Goal: Task Accomplishment & Management: Manage account settings

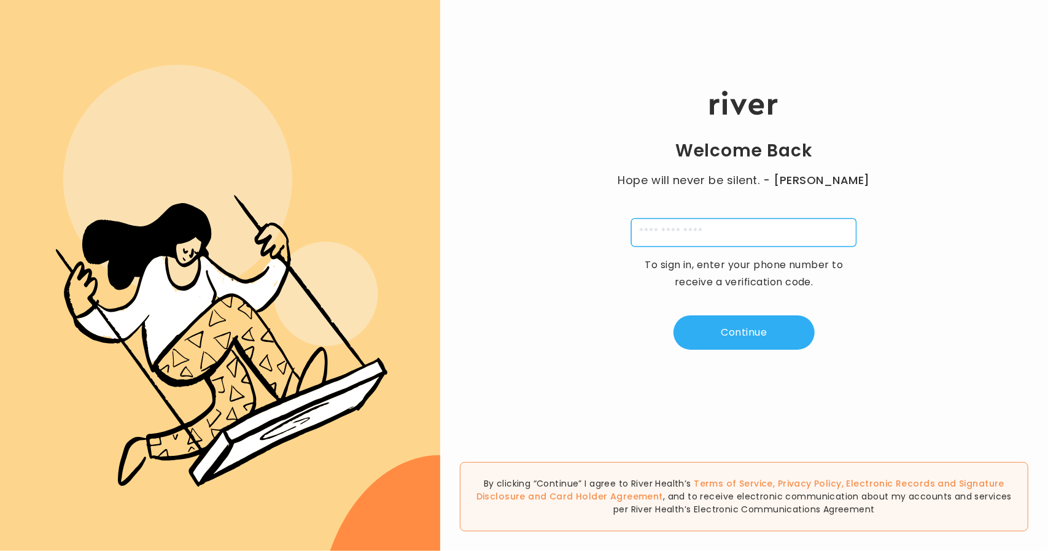
click at [669, 230] on input "tel" at bounding box center [743, 232] width 225 height 28
type input "**********"
click at [717, 325] on button "Continue" at bounding box center [743, 332] width 141 height 34
click at [689, 237] on input "tel" at bounding box center [683, 232] width 28 height 28
type input "*"
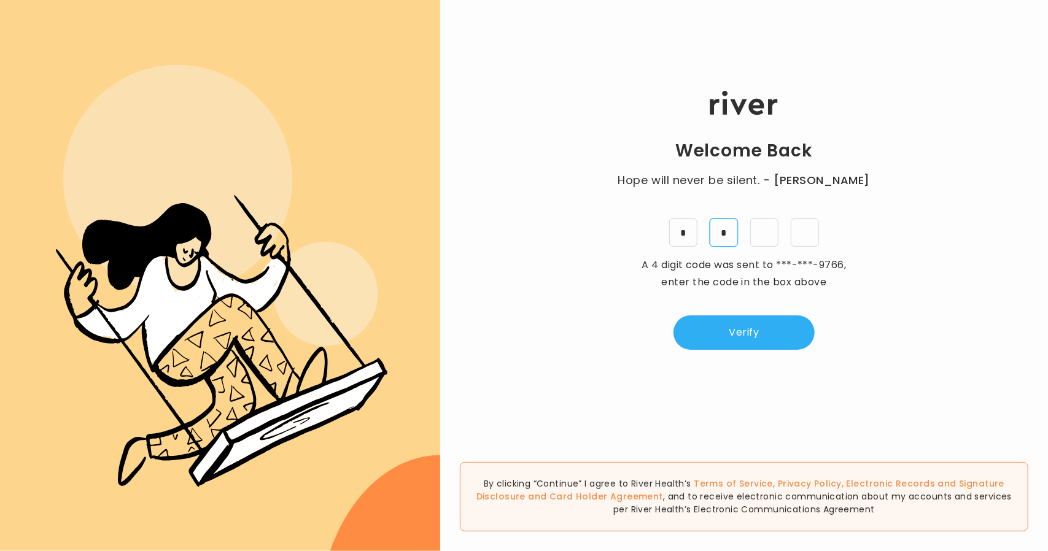
type input "*"
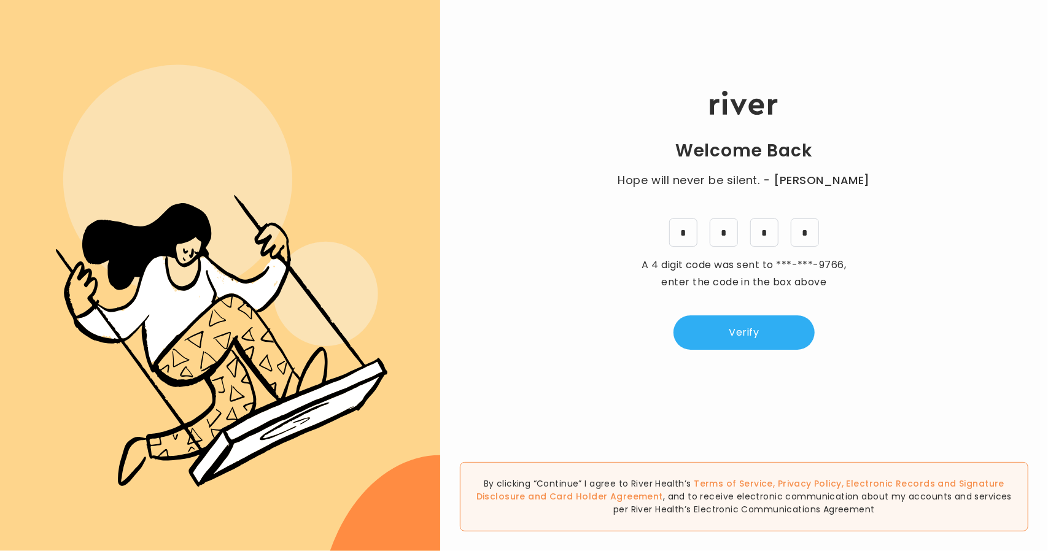
click at [703, 339] on button "Verify" at bounding box center [743, 332] width 141 height 34
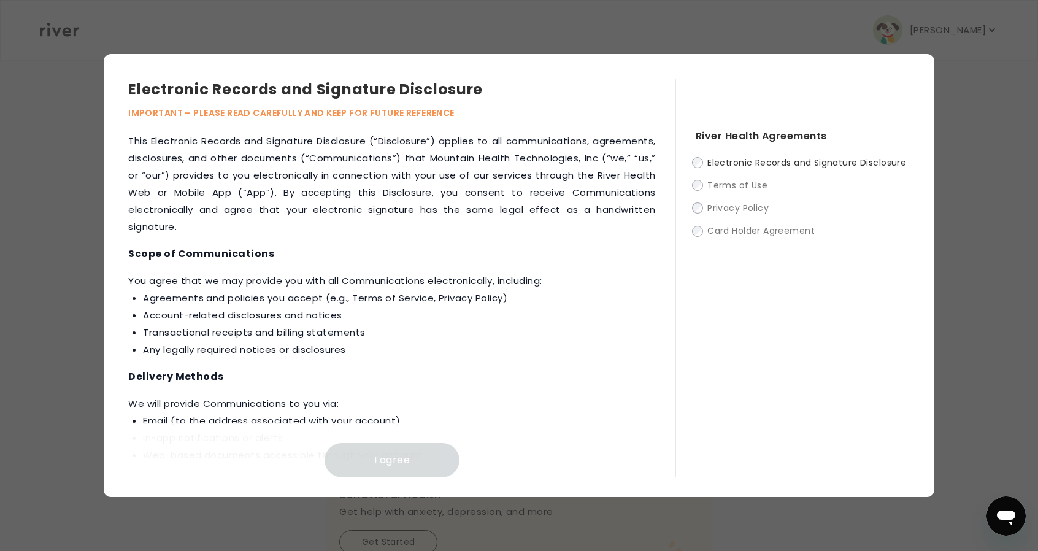
scroll to position [554, 0]
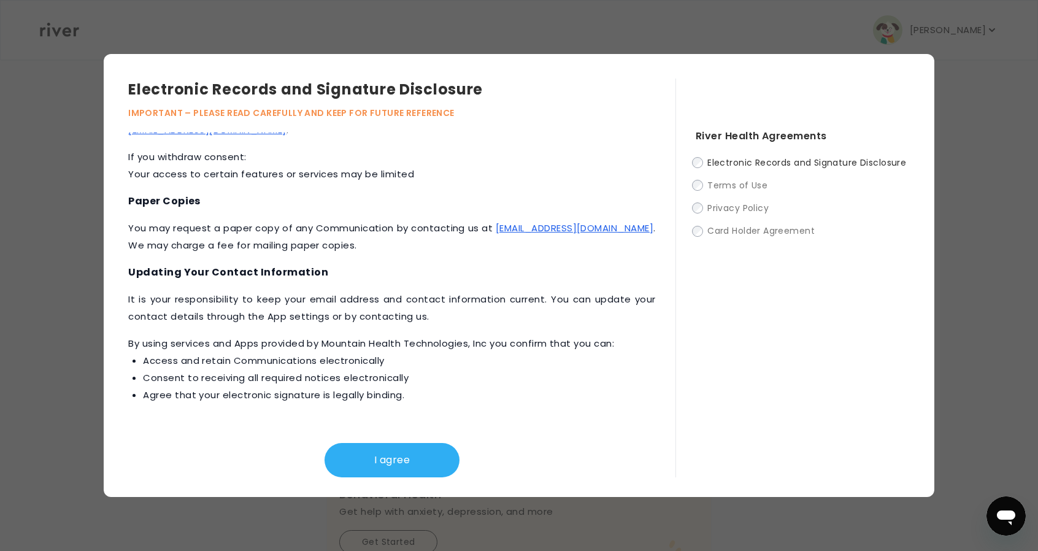
click at [428, 460] on button "I agree" at bounding box center [392, 460] width 135 height 34
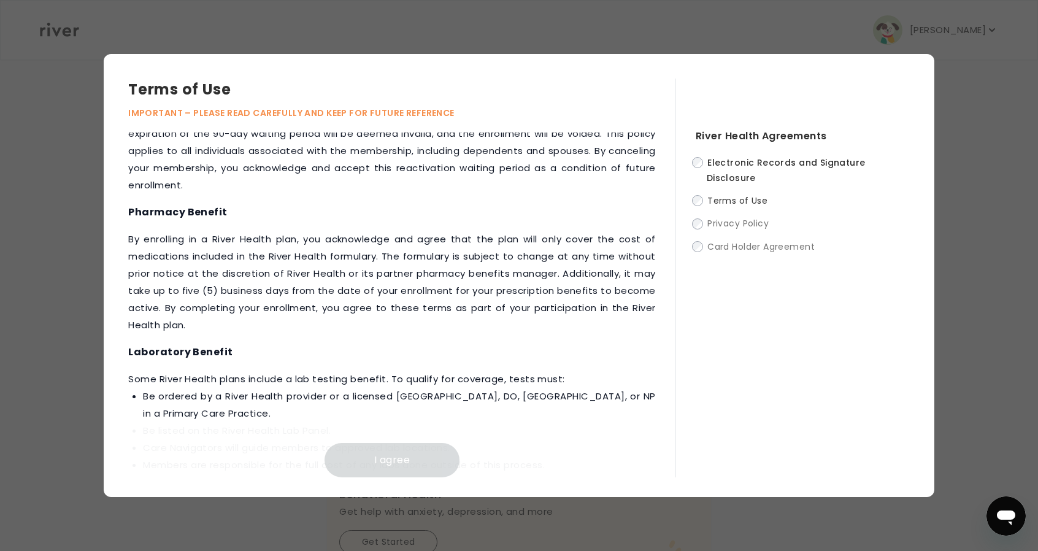
scroll to position [1511, 0]
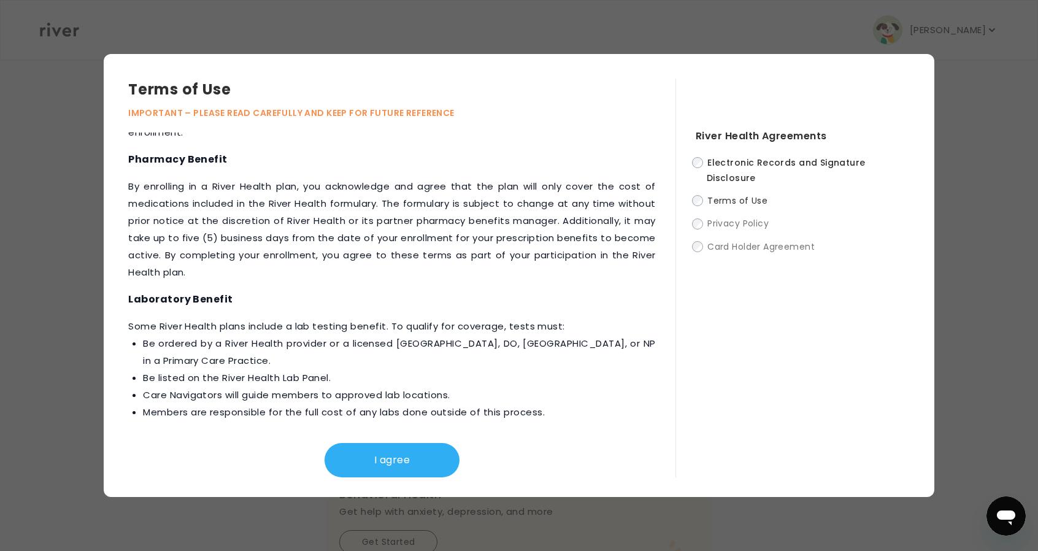
click at [406, 458] on button "I agree" at bounding box center [392, 460] width 135 height 34
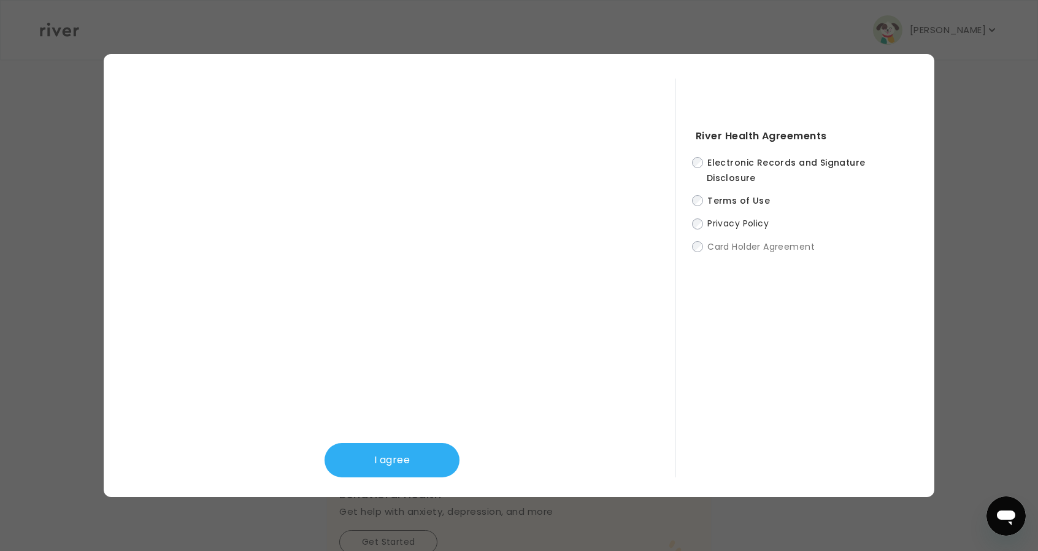
click at [388, 450] on button "I agree" at bounding box center [392, 460] width 135 height 34
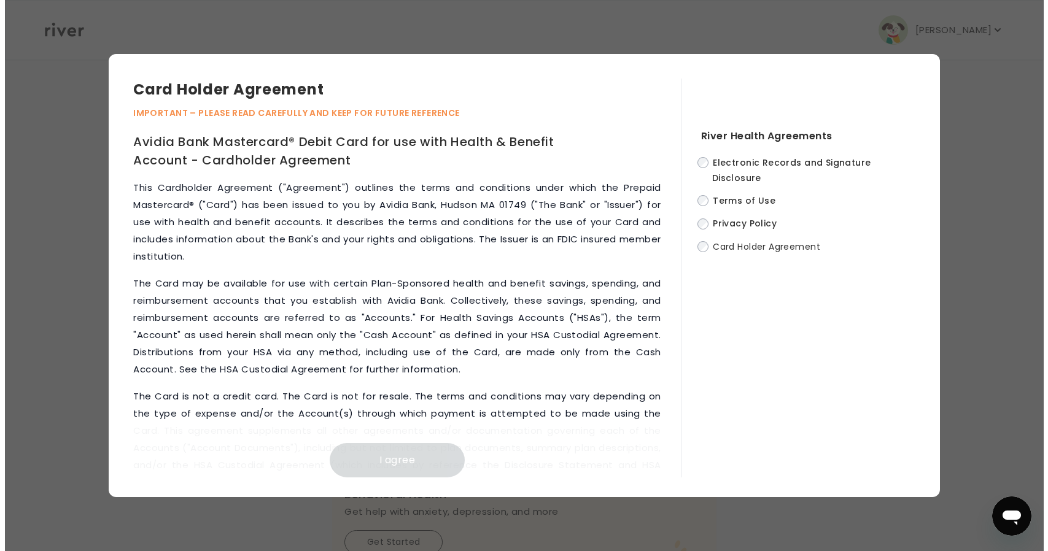
scroll to position [5627, 0]
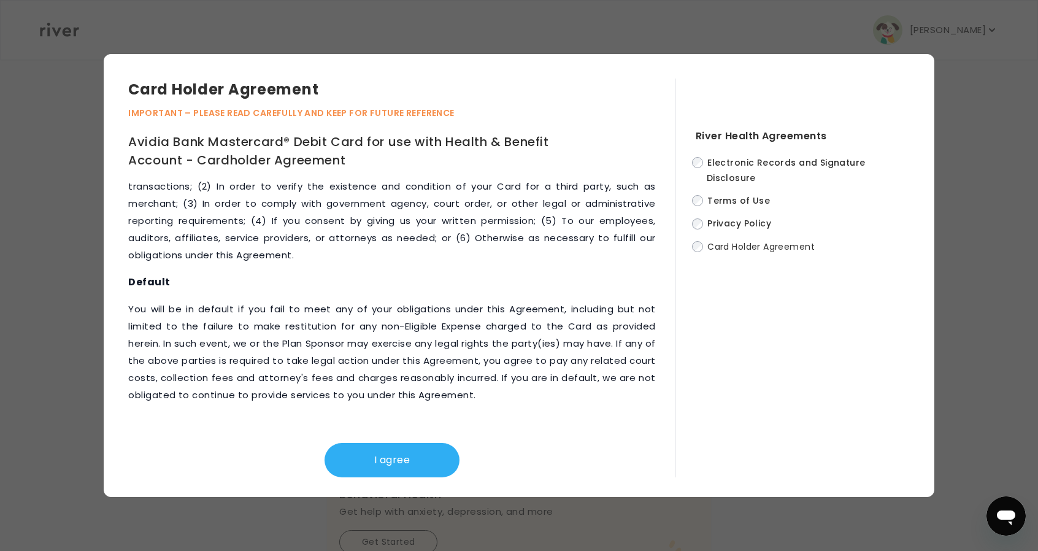
click at [410, 460] on button "I agree" at bounding box center [392, 460] width 135 height 34
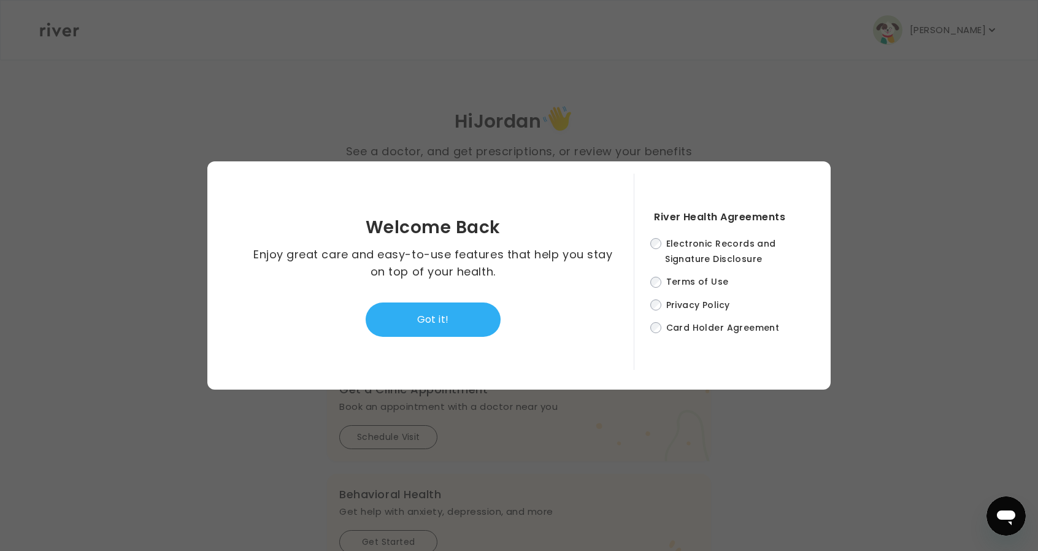
click at [465, 315] on button "Got it!" at bounding box center [433, 320] width 135 height 34
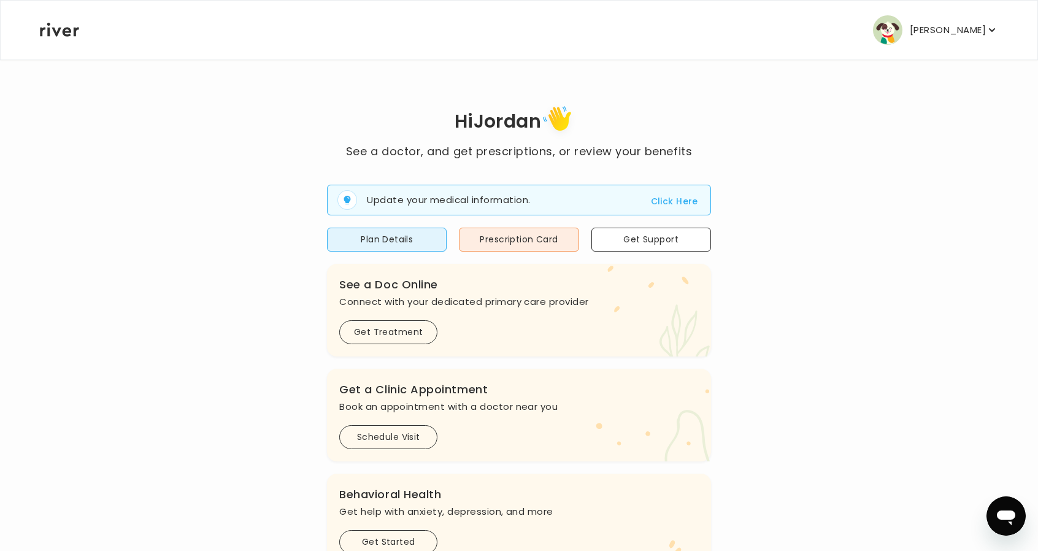
click at [903, 39] on img "button" at bounding box center [887, 29] width 29 height 29
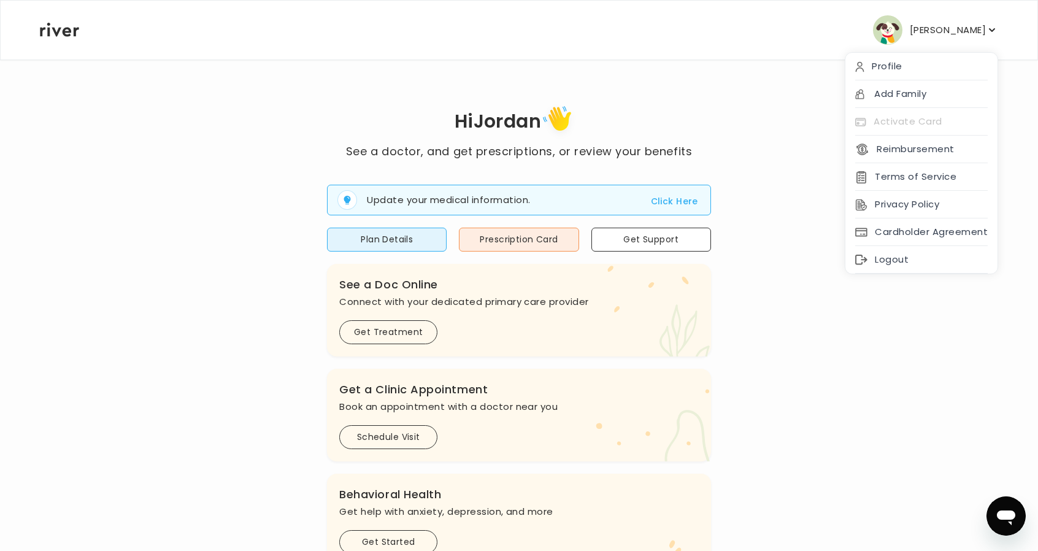
click at [895, 260] on div "Logout" at bounding box center [922, 260] width 152 height 28
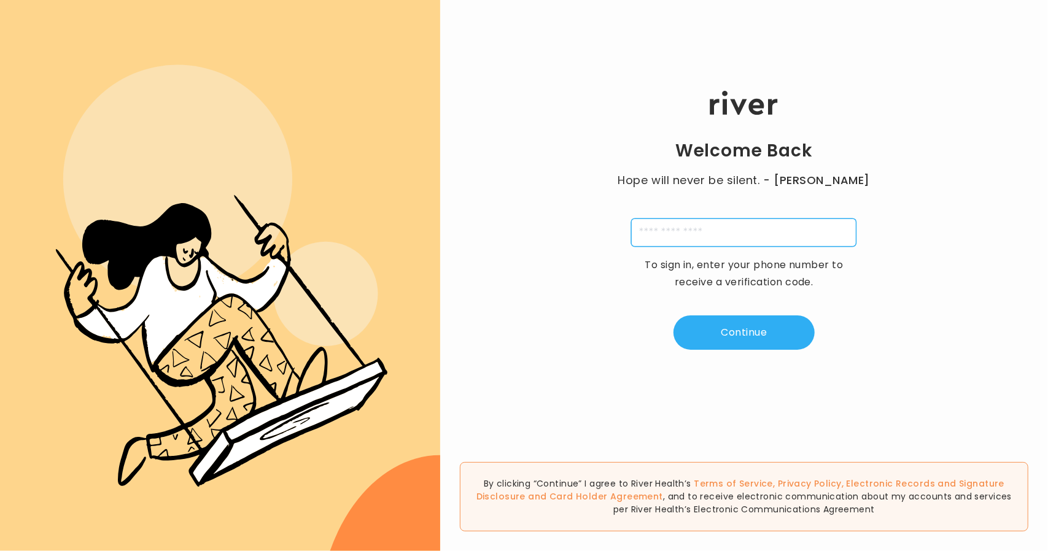
click at [657, 223] on input "tel" at bounding box center [743, 232] width 225 height 28
type input "**********"
click at [731, 334] on button "Continue" at bounding box center [743, 332] width 141 height 34
type input "*"
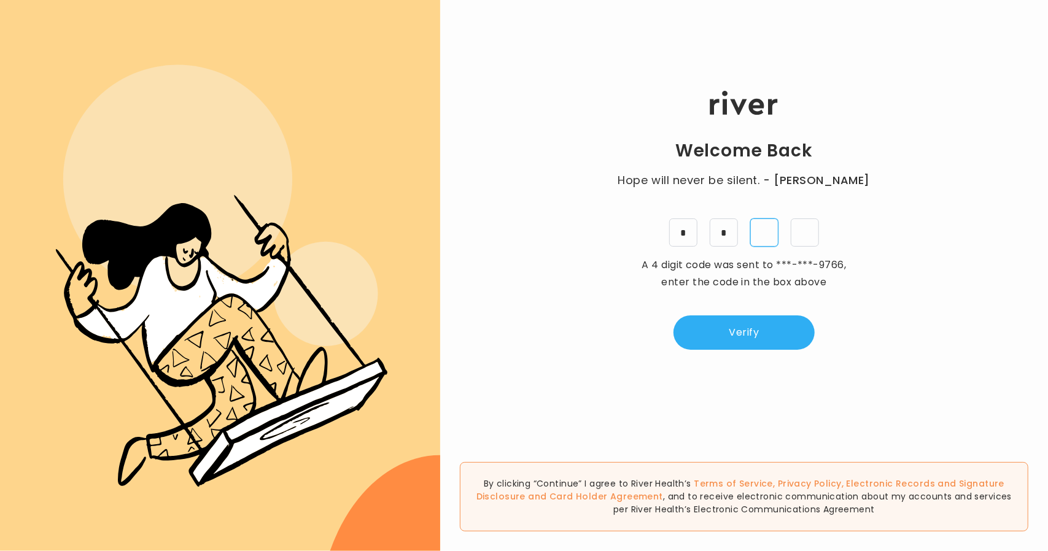
type input "*"
click at [743, 337] on button "Verify" at bounding box center [743, 332] width 141 height 34
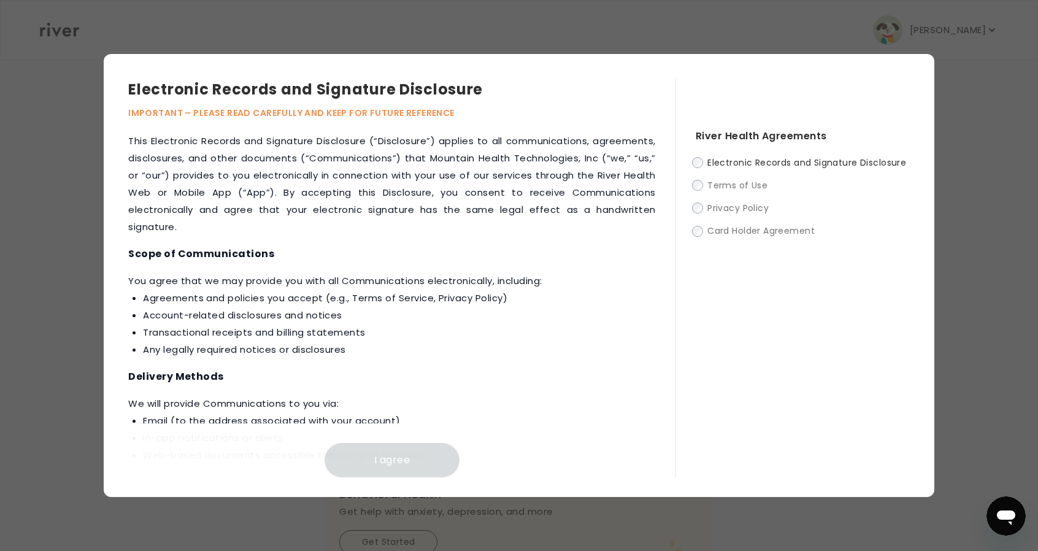
scroll to position [554, 0]
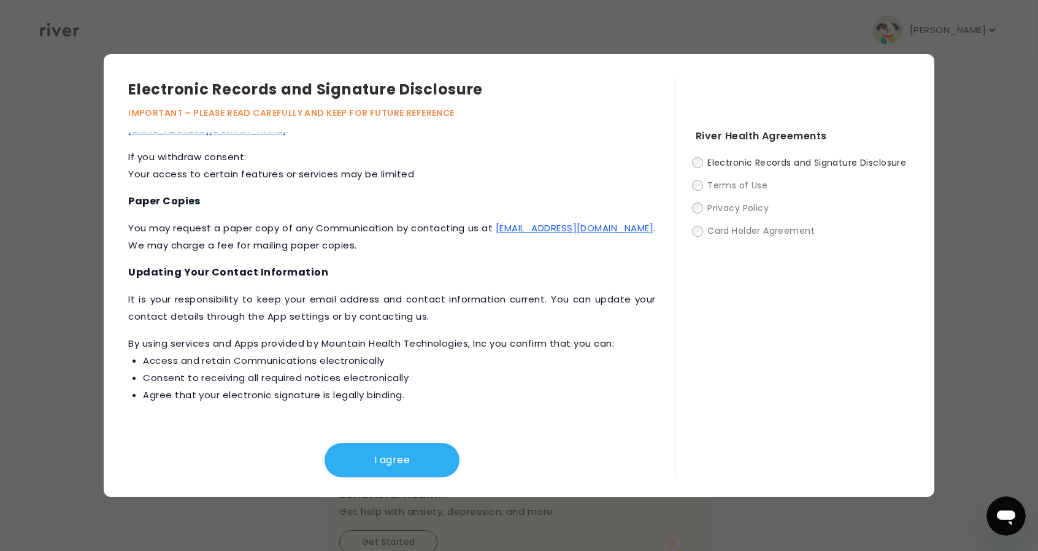
click at [403, 463] on button "I agree" at bounding box center [392, 460] width 135 height 34
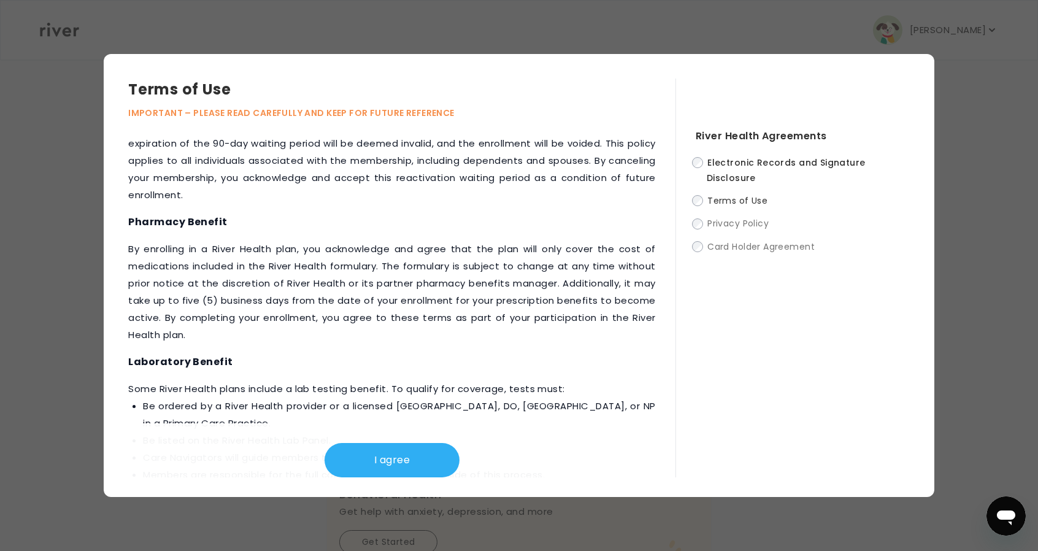
scroll to position [1511, 0]
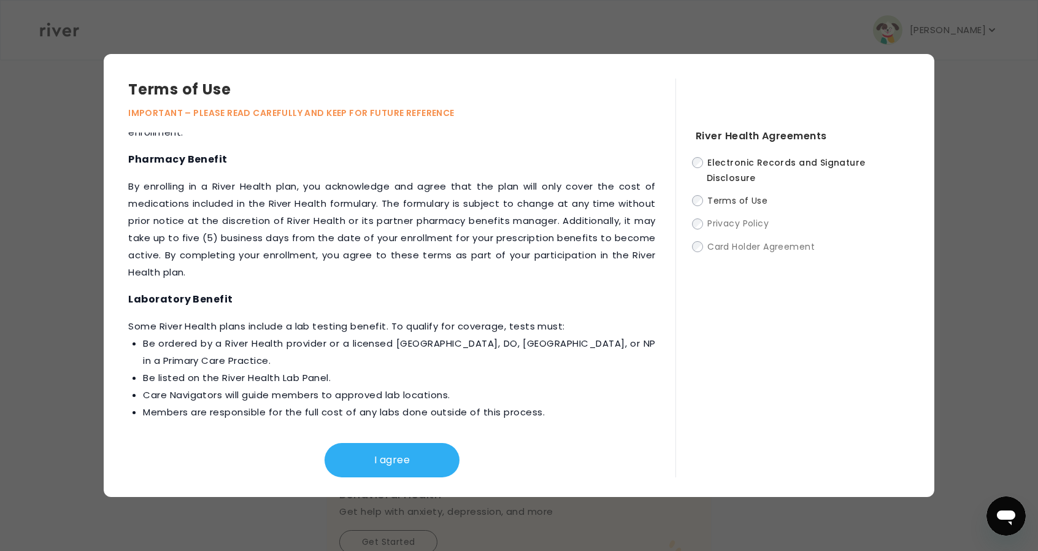
click at [423, 448] on button "I agree" at bounding box center [392, 460] width 135 height 34
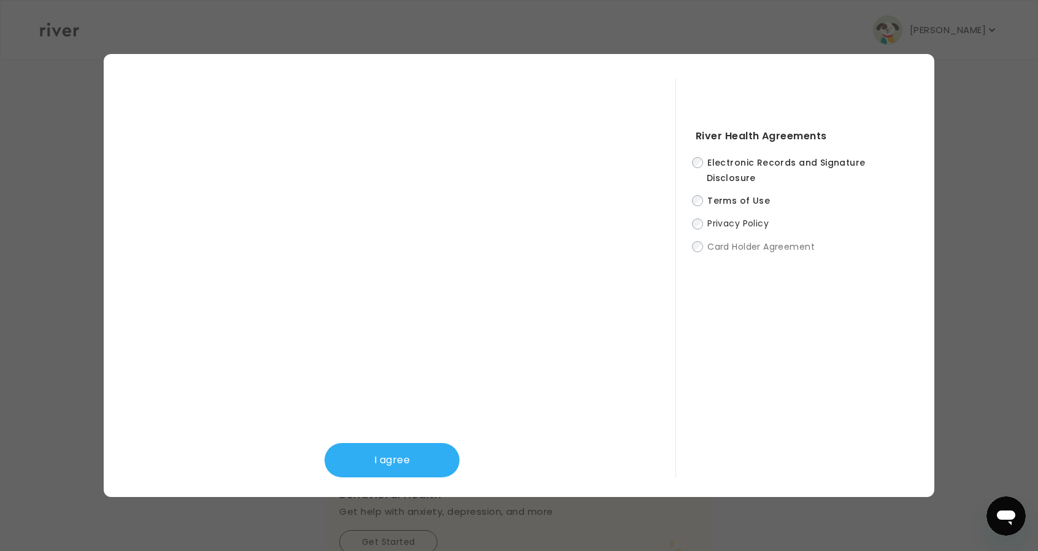
click at [405, 451] on button "I agree" at bounding box center [392, 460] width 135 height 34
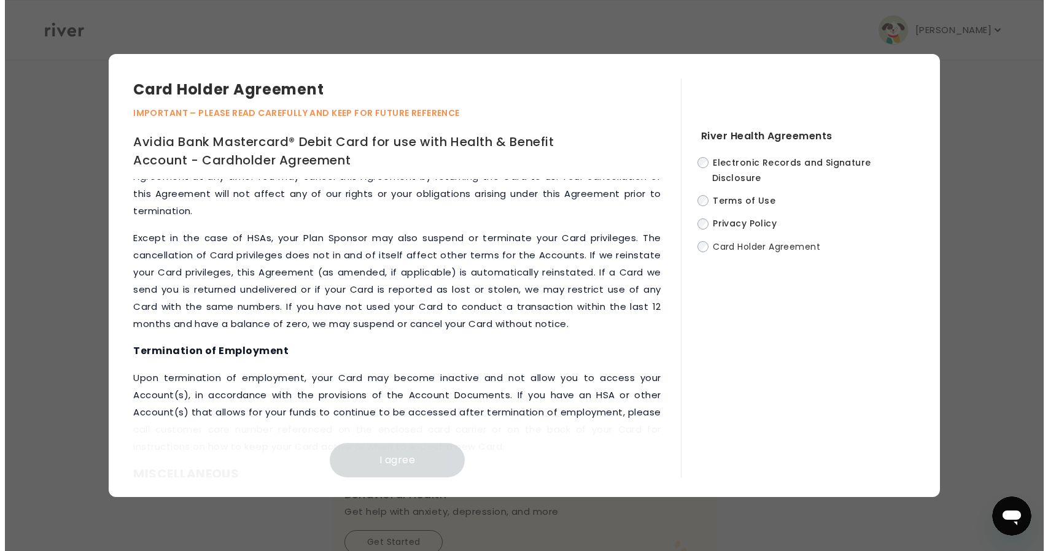
scroll to position [5627, 0]
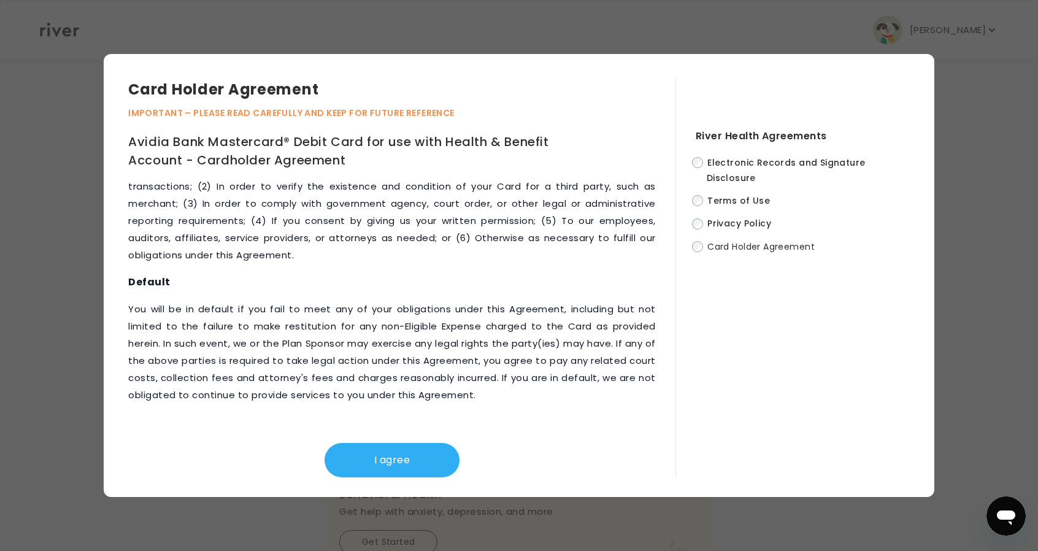
drag, startPoint x: 414, startPoint y: 450, endPoint x: 431, endPoint y: 452, distance: 16.7
click at [415, 450] on button "I agree" at bounding box center [392, 460] width 135 height 34
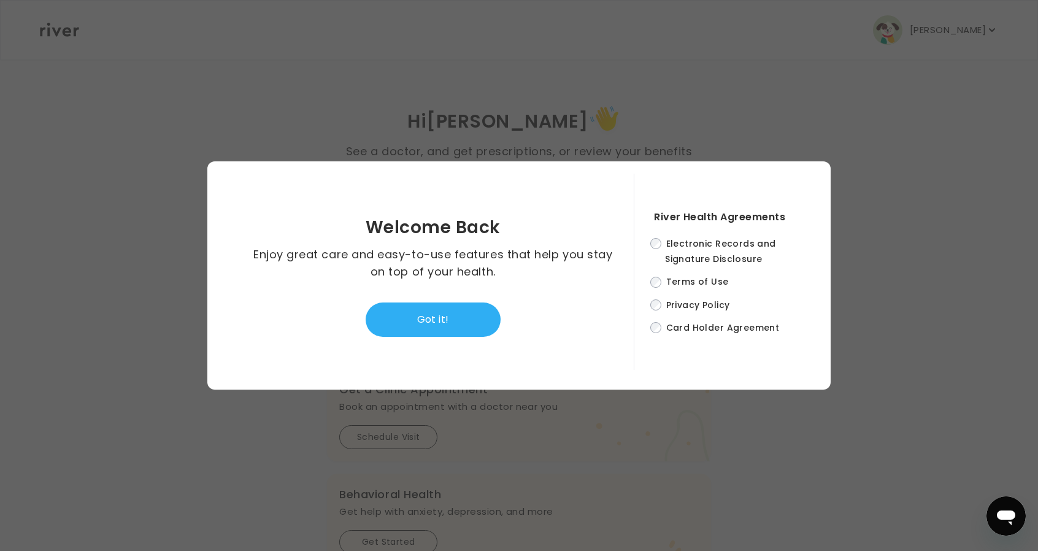
click at [471, 323] on button "Got it!" at bounding box center [433, 320] width 135 height 34
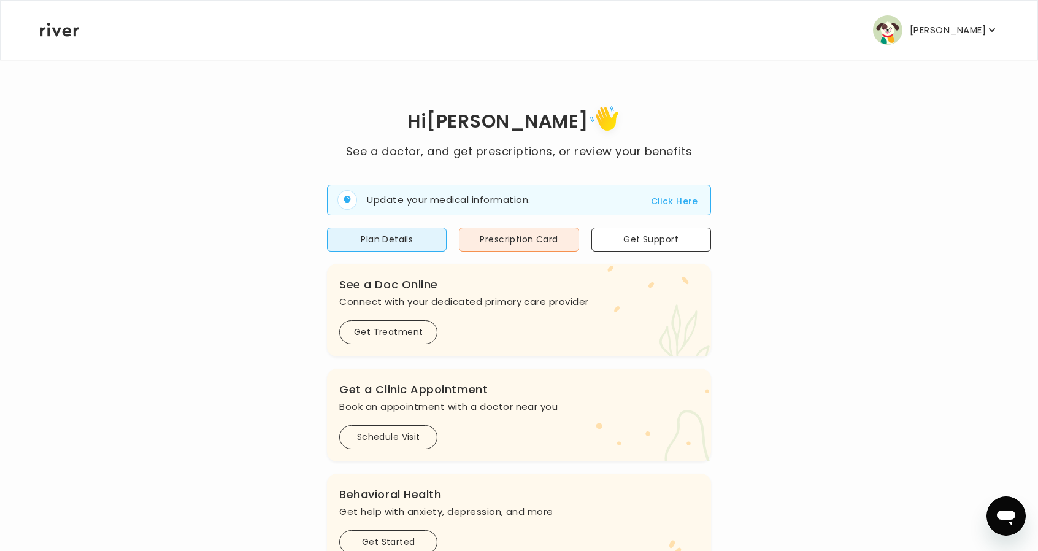
click at [978, 25] on p "Ty Price" at bounding box center [948, 29] width 76 height 17
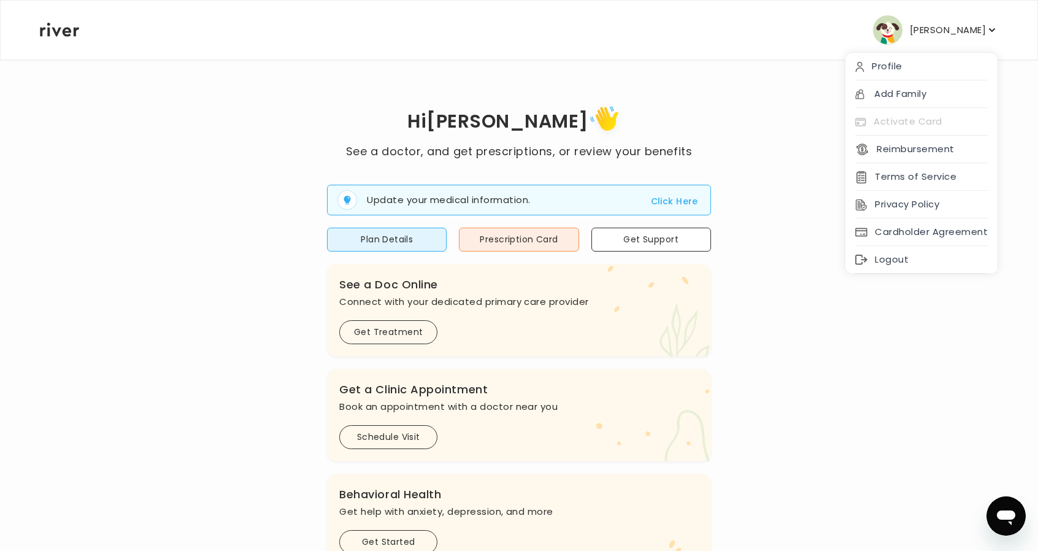
click at [940, 256] on div "Logout" at bounding box center [922, 260] width 152 height 28
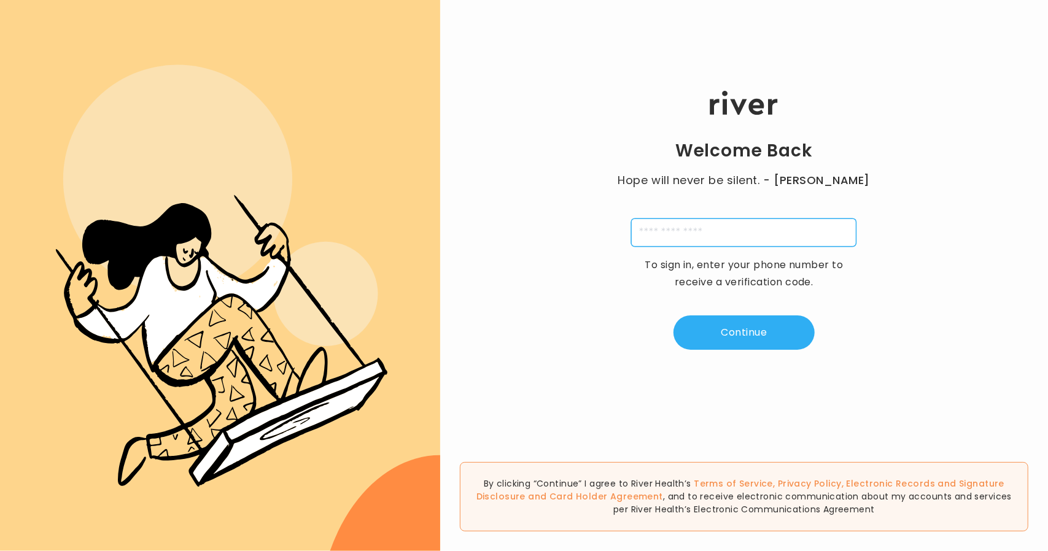
click at [684, 230] on input "tel" at bounding box center [743, 232] width 225 height 28
type input "**********"
click at [734, 314] on div "**********" at bounding box center [744, 220] width 608 height 331
click at [733, 332] on button "Continue" at bounding box center [743, 332] width 141 height 34
type input "*"
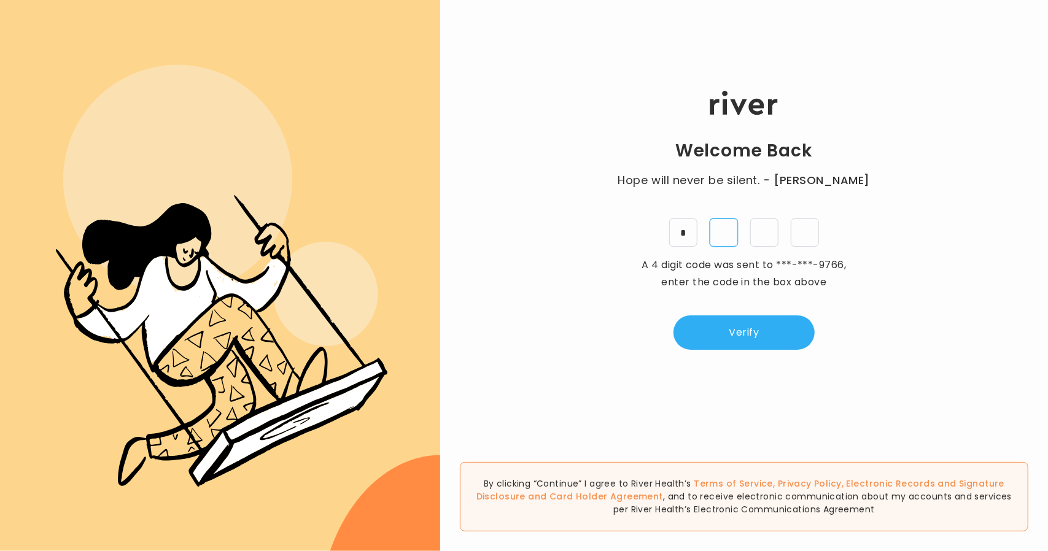
type input "*"
click at [767, 345] on button "Verify" at bounding box center [743, 332] width 141 height 34
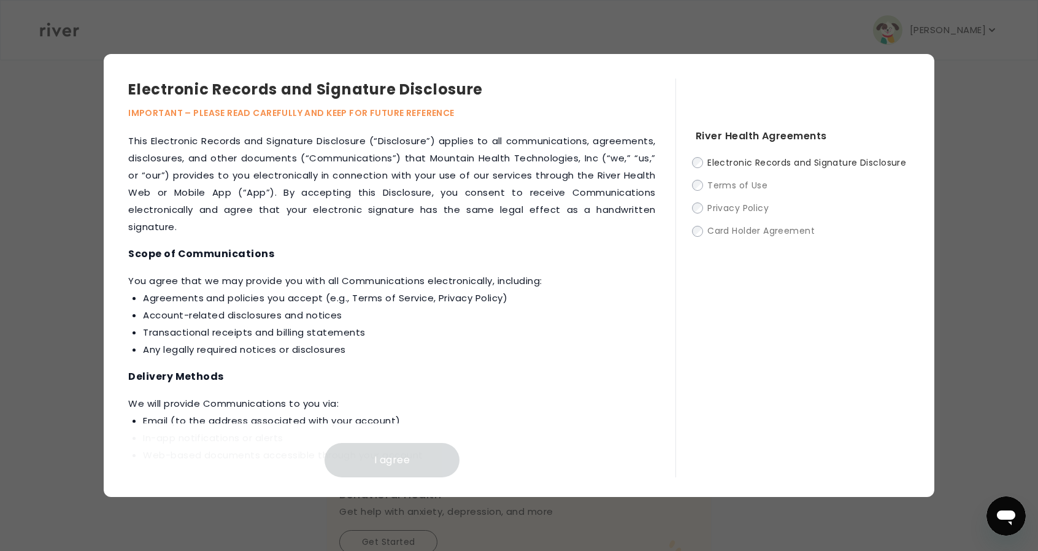
scroll to position [554, 0]
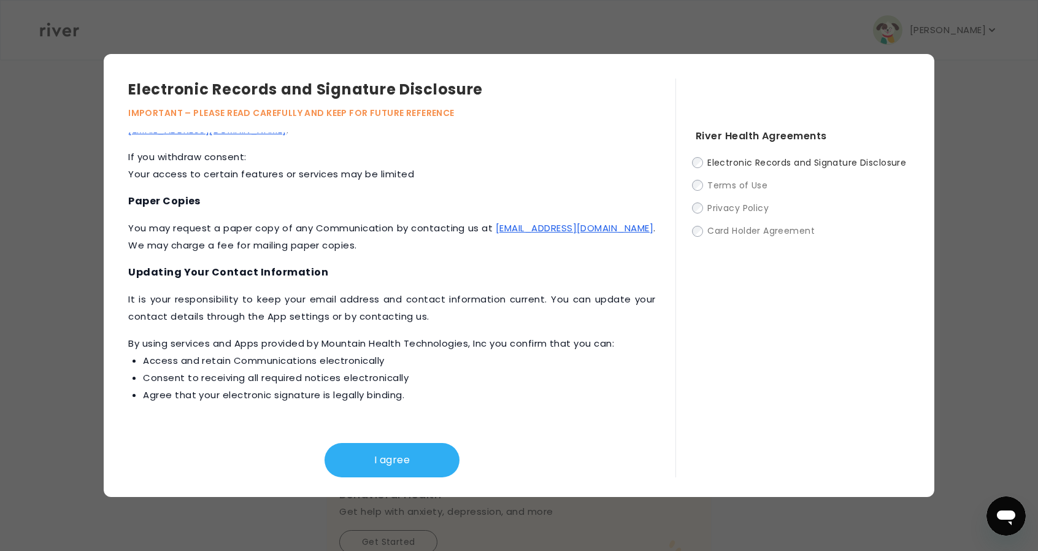
click at [444, 472] on button "I agree" at bounding box center [392, 460] width 135 height 34
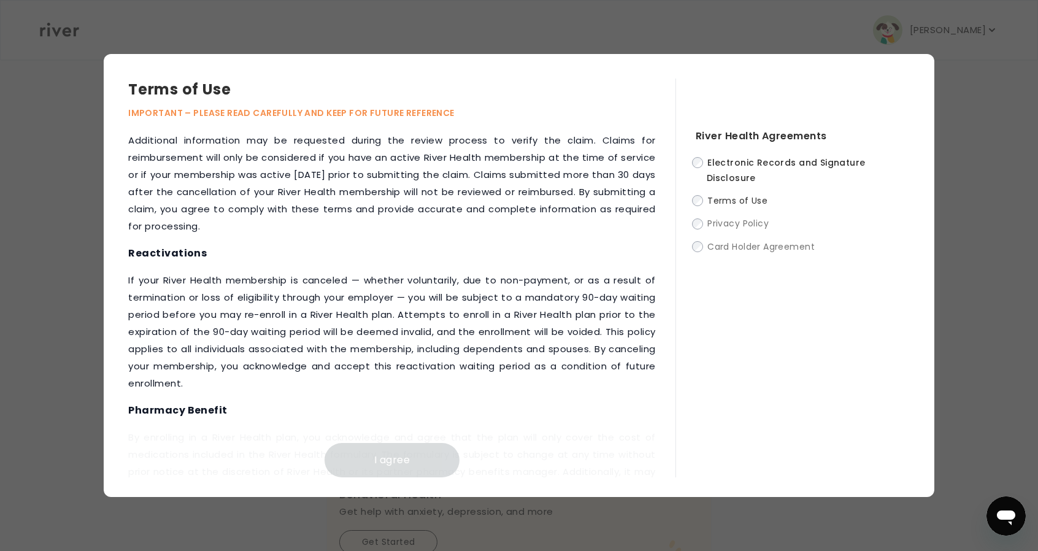
scroll to position [1511, 0]
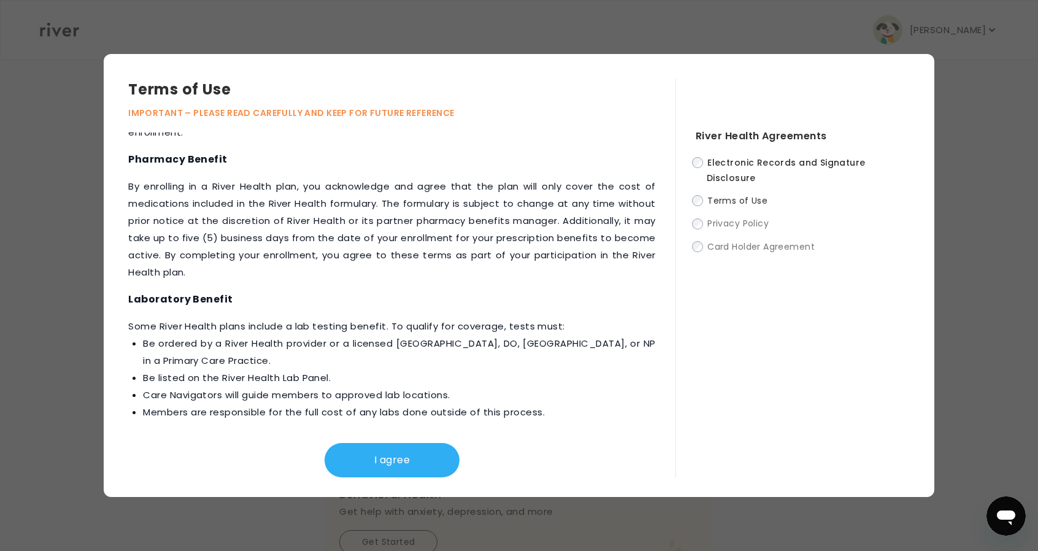
click at [367, 463] on button "I agree" at bounding box center [392, 460] width 135 height 34
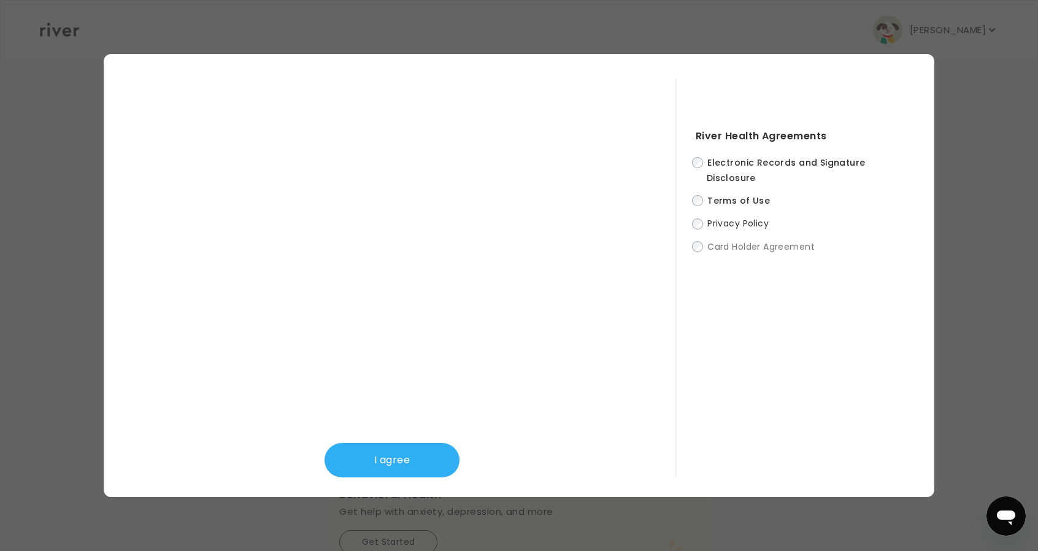
click at [388, 457] on button "I agree" at bounding box center [392, 460] width 135 height 34
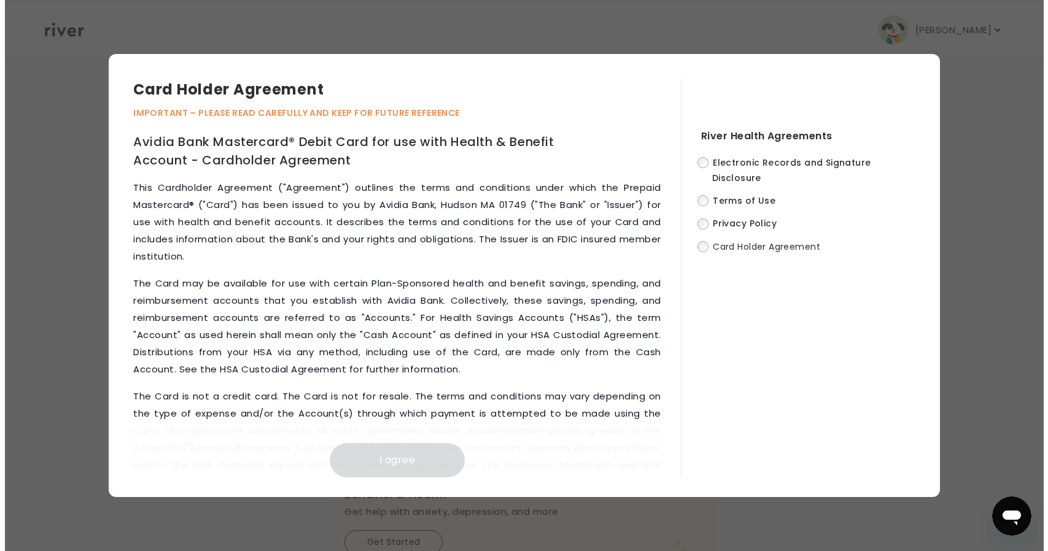
scroll to position [5627, 0]
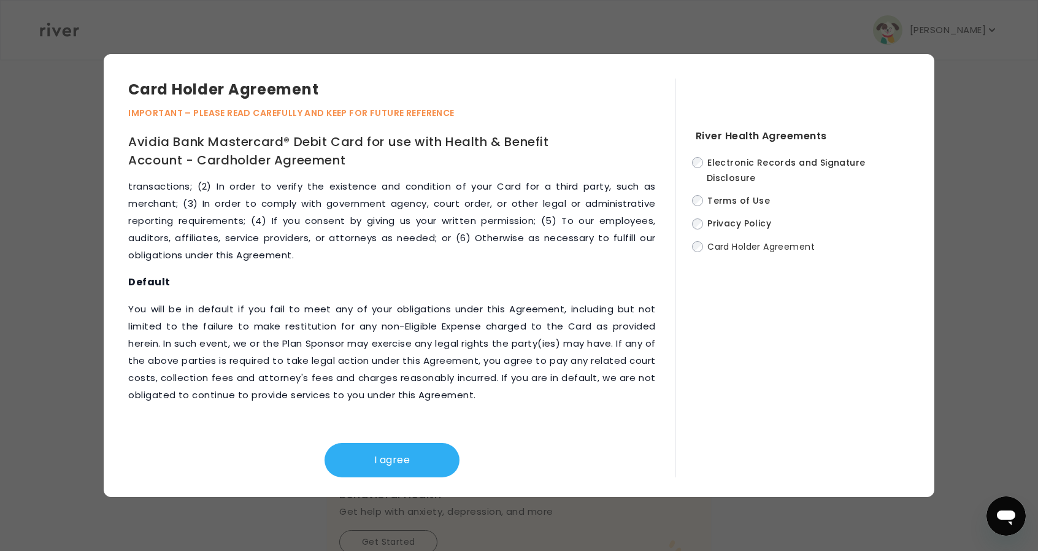
click at [415, 458] on button "I agree" at bounding box center [392, 460] width 135 height 34
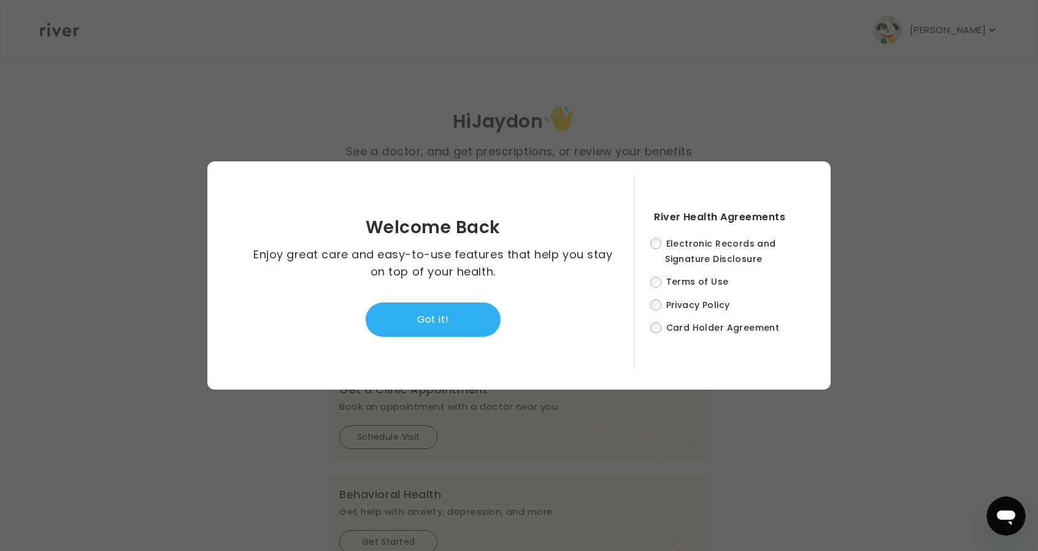
click at [455, 316] on button "Got it!" at bounding box center [433, 320] width 135 height 34
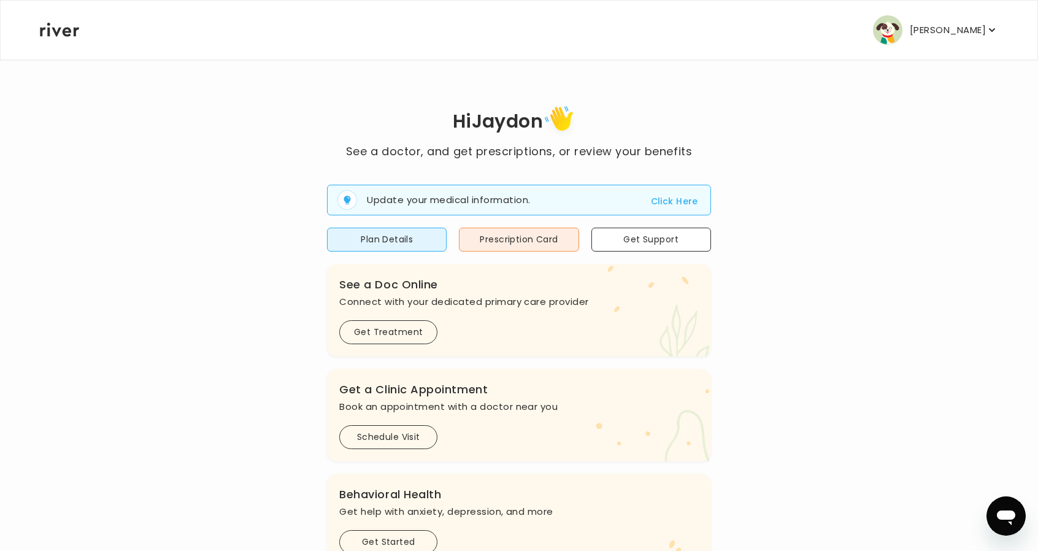
click at [956, 29] on p "Jaydon Young" at bounding box center [948, 29] width 76 height 17
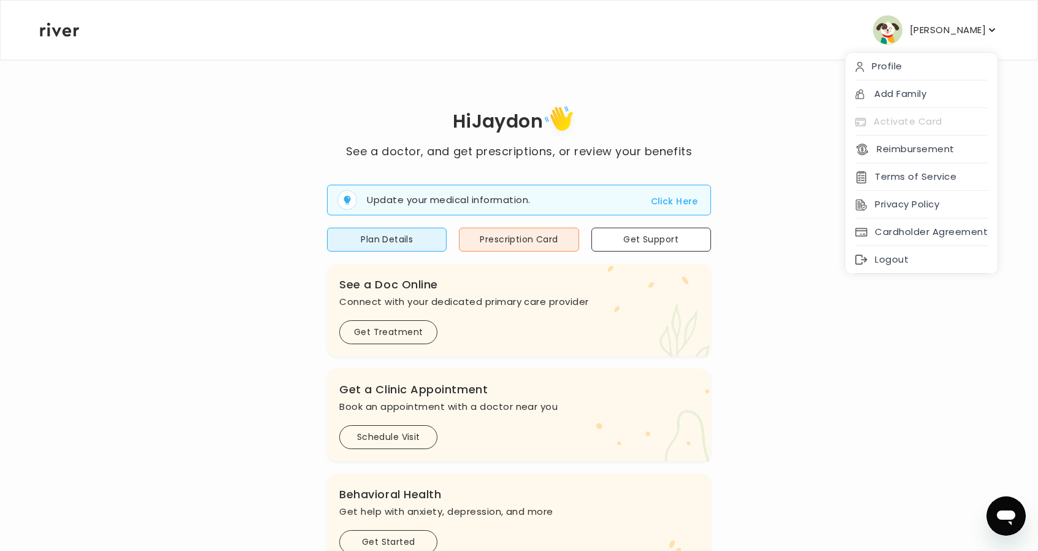
click at [915, 249] on div "Logout" at bounding box center [922, 260] width 152 height 28
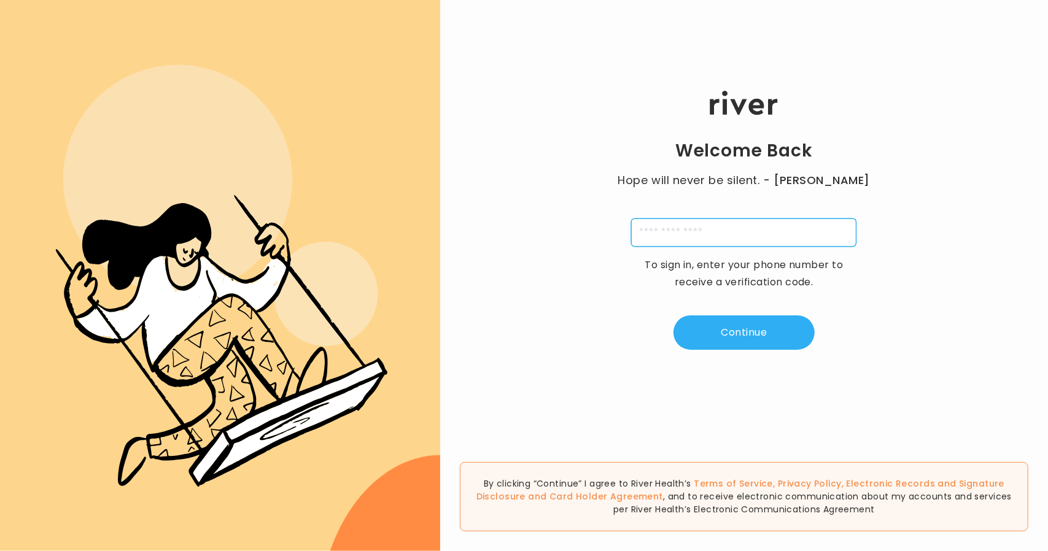
click at [663, 228] on input "tel" at bounding box center [743, 232] width 225 height 28
type input "**********"
click at [739, 327] on button "Continue" at bounding box center [743, 332] width 141 height 34
type input "*"
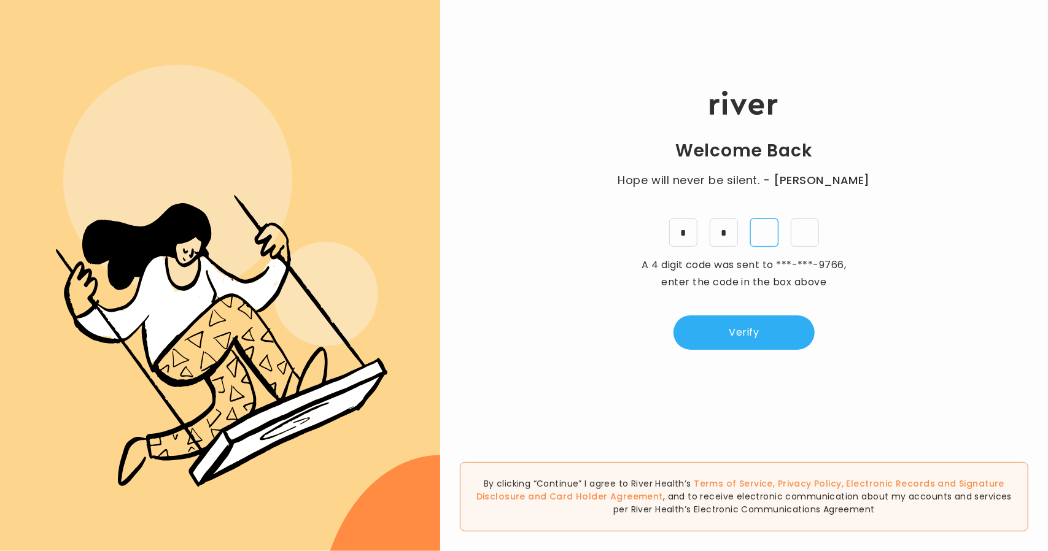
type input "*"
click at [795, 314] on div "Welcome Back Hope will never be silent. - Harvey Milk * * * * A 4 digit code wa…" at bounding box center [744, 220] width 608 height 331
click at [785, 326] on button "Verify" at bounding box center [743, 332] width 141 height 34
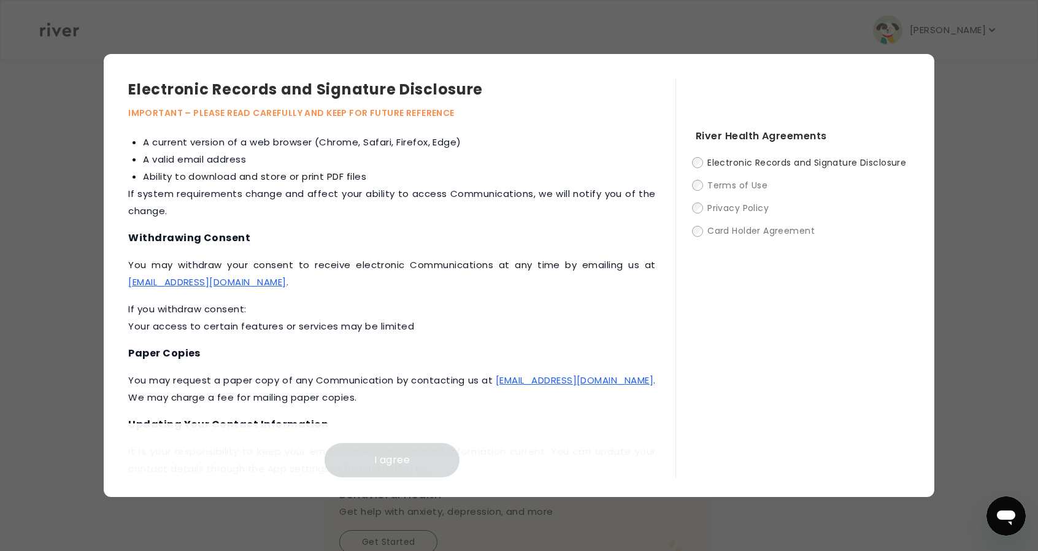
scroll to position [491, 0]
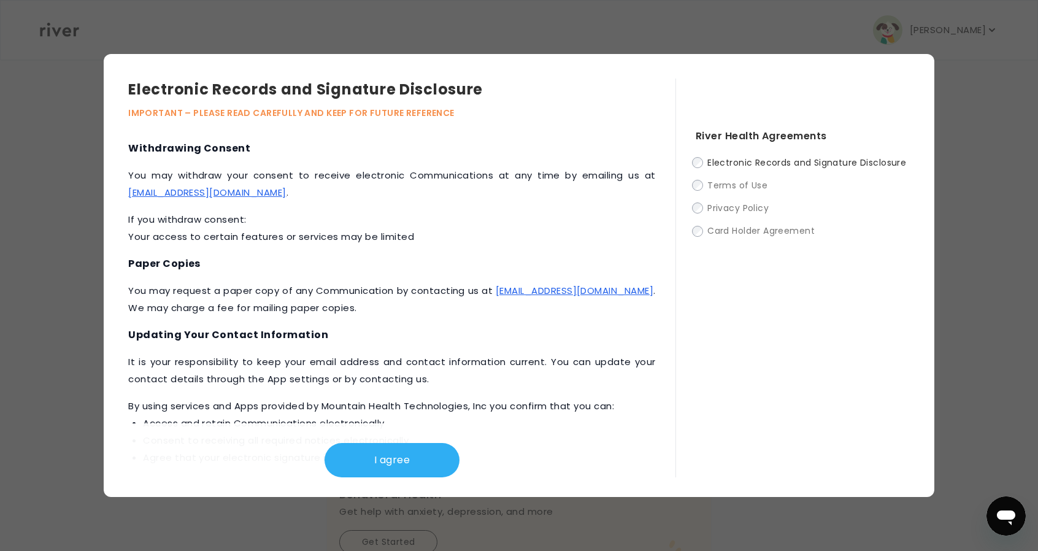
click at [451, 455] on button "I agree" at bounding box center [392, 460] width 135 height 34
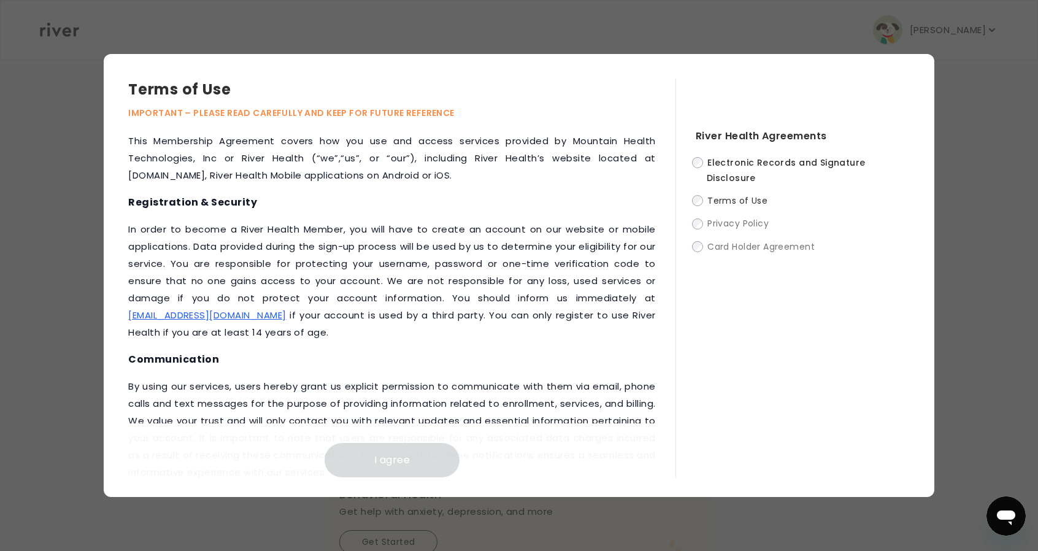
click at [676, 171] on div "River Health Agreements Electronic Records and Signature Disclosure Terms of Us…" at bounding box center [793, 278] width 234 height 399
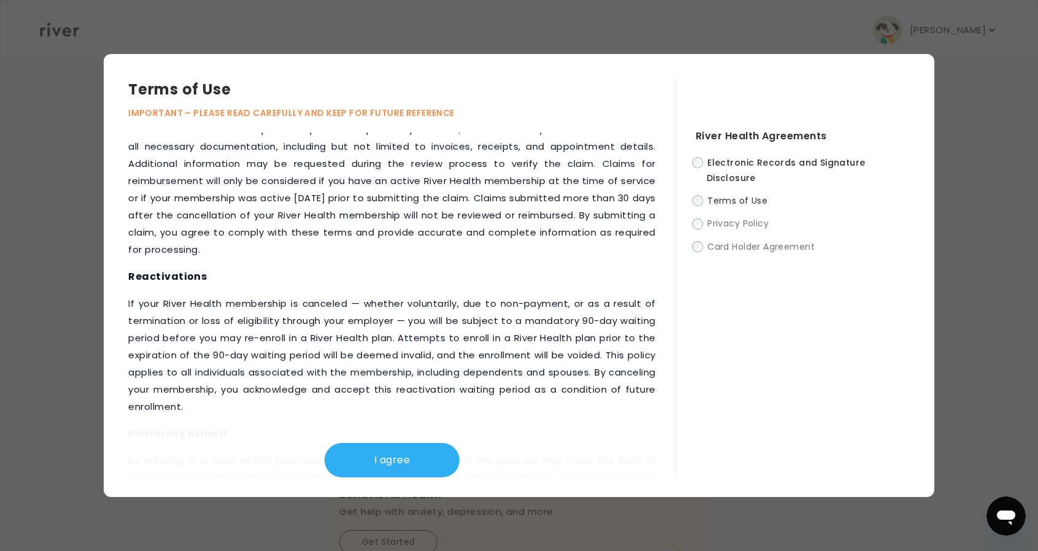
scroll to position [1511, 0]
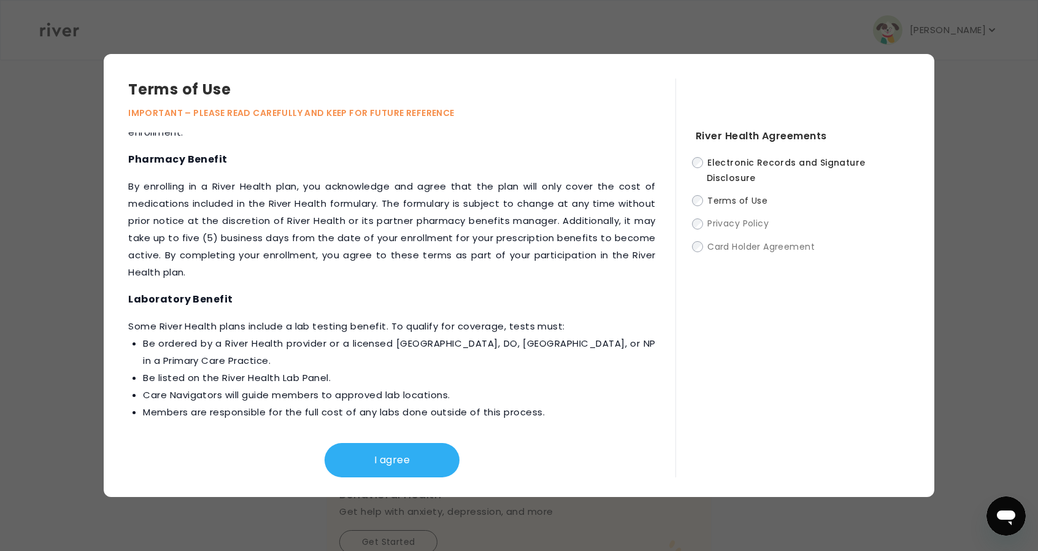
click at [411, 469] on button "I agree" at bounding box center [392, 460] width 135 height 34
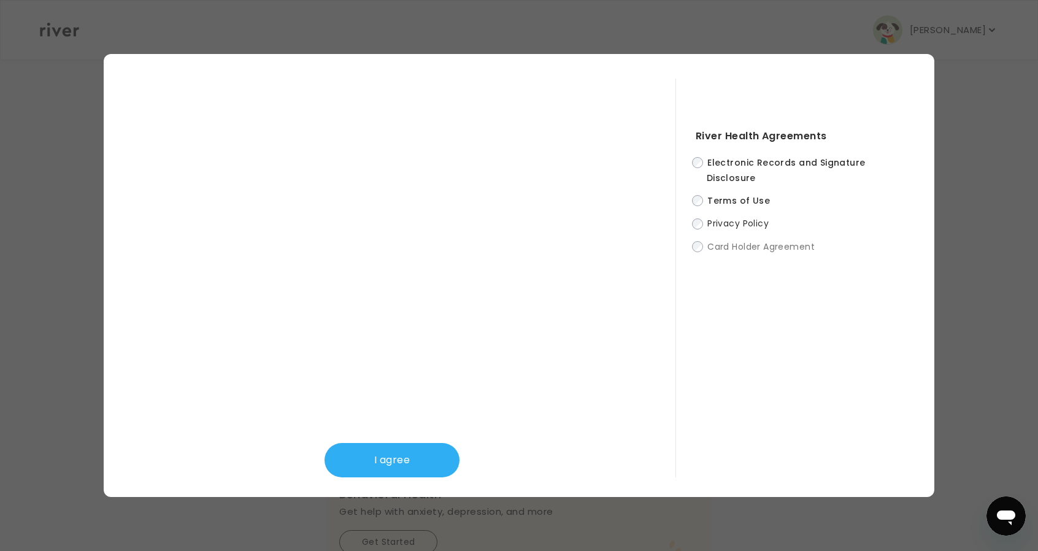
click at [657, 96] on div "I agree" at bounding box center [401, 278] width 547 height 399
click at [411, 451] on button "I agree" at bounding box center [392, 460] width 135 height 34
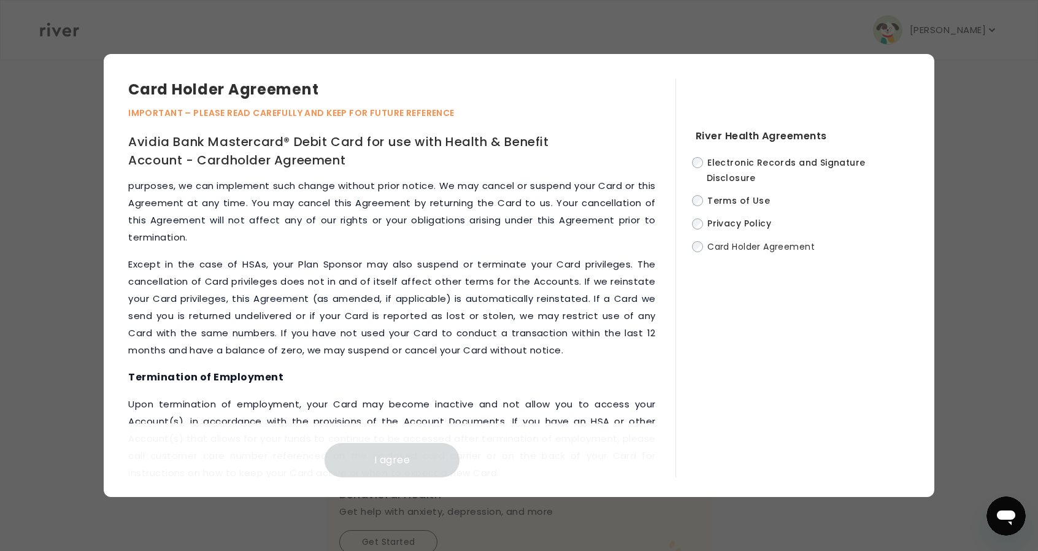
scroll to position [5627, 0]
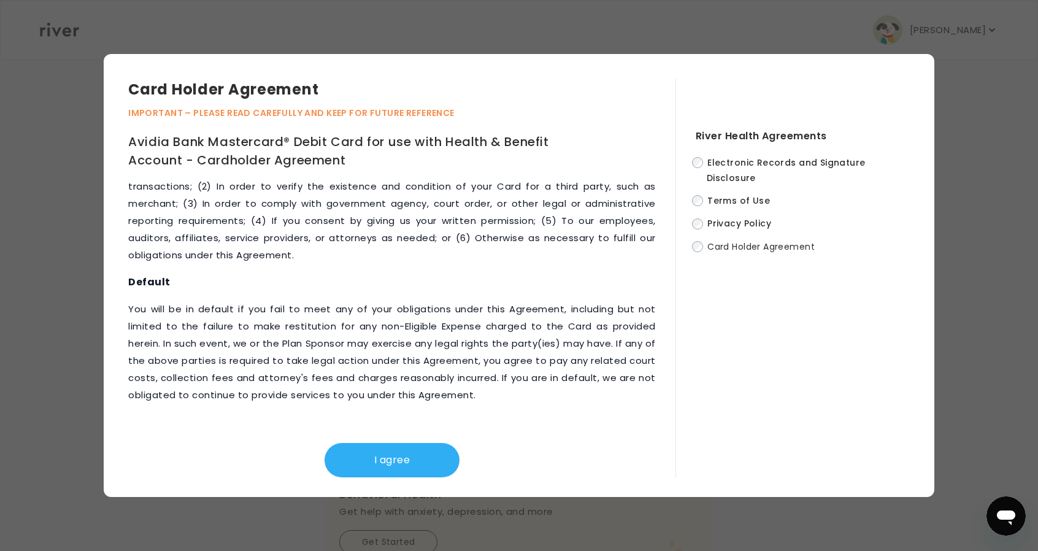
click at [399, 468] on button "I agree" at bounding box center [392, 460] width 135 height 34
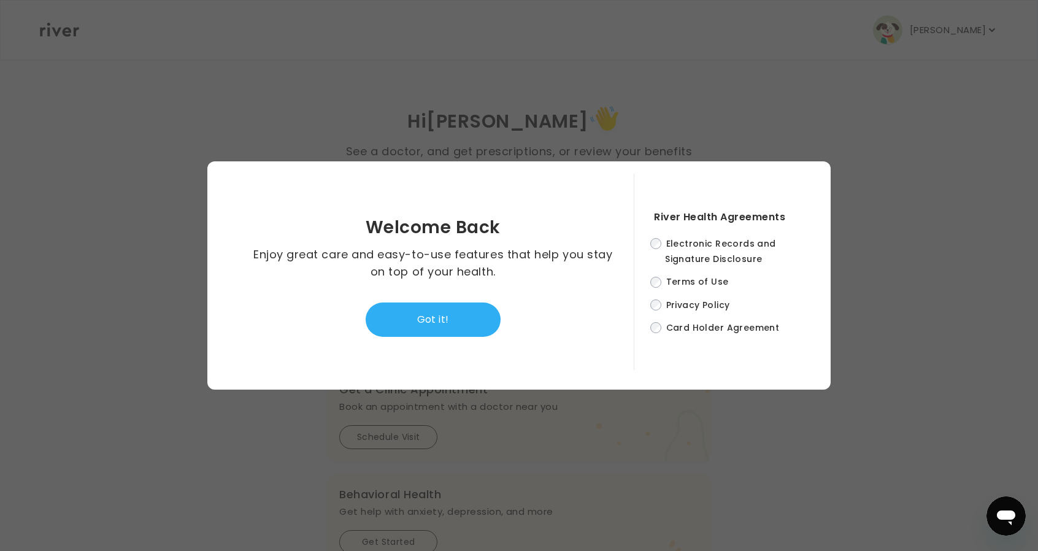
click at [457, 310] on button "Got it!" at bounding box center [433, 320] width 135 height 34
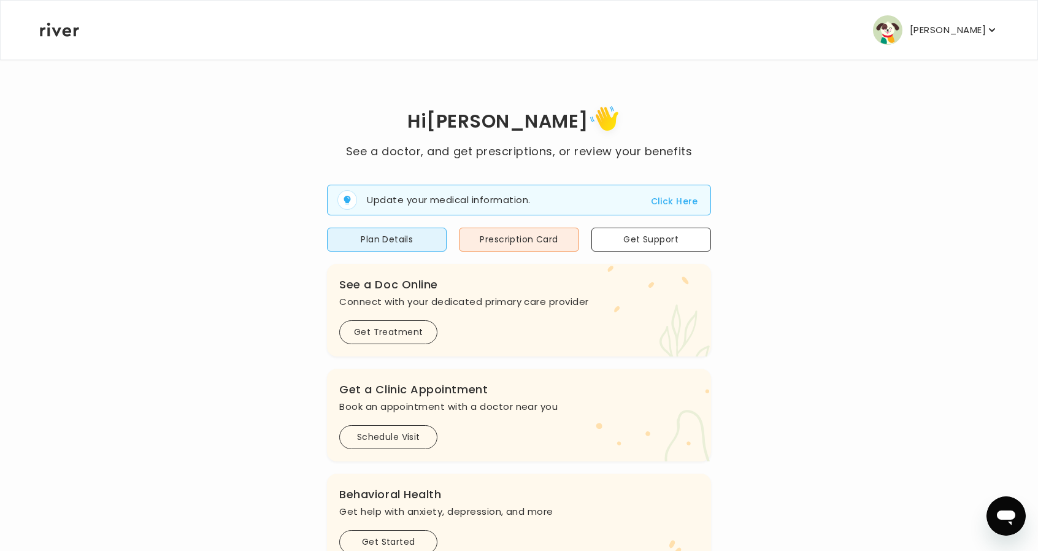
click at [922, 30] on p "Howard Sparks" at bounding box center [948, 29] width 76 height 17
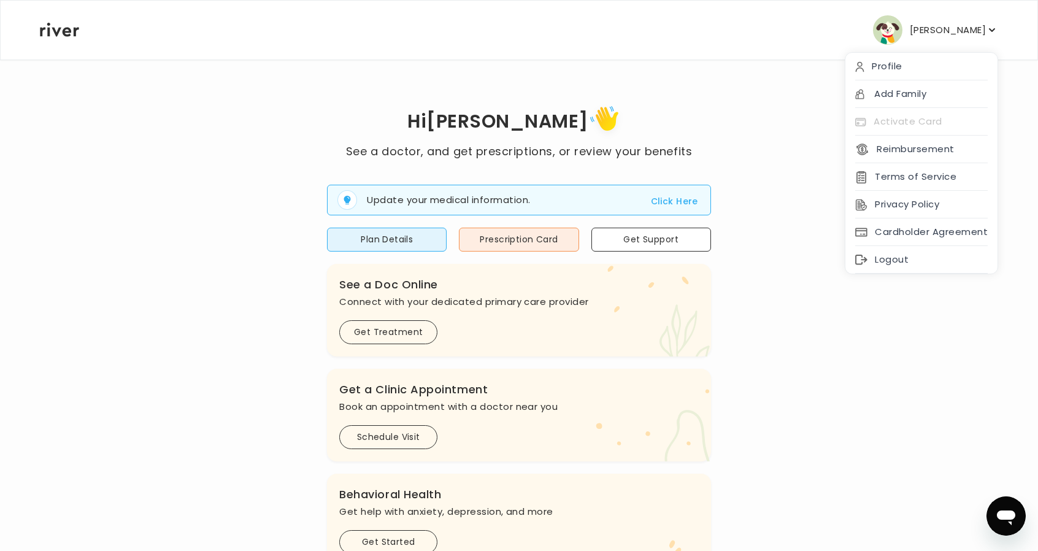
click at [901, 270] on div "Logout" at bounding box center [922, 260] width 152 height 28
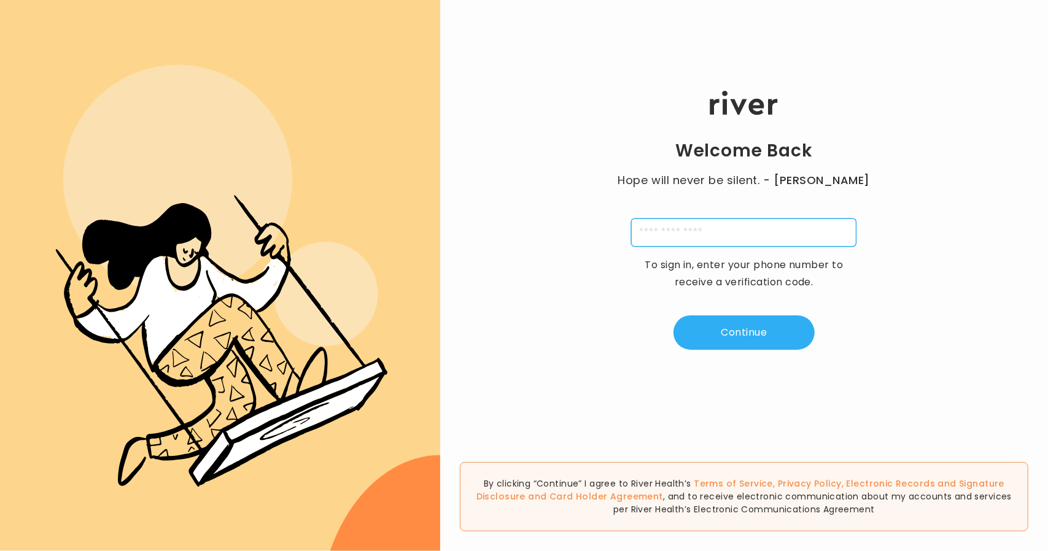
drag, startPoint x: 692, startPoint y: 232, endPoint x: 698, endPoint y: 237, distance: 7.8
click at [692, 232] on input "tel" at bounding box center [743, 232] width 225 height 28
type input "**********"
click at [745, 314] on div "**********" at bounding box center [744, 220] width 608 height 331
click at [745, 325] on button "Continue" at bounding box center [743, 332] width 141 height 34
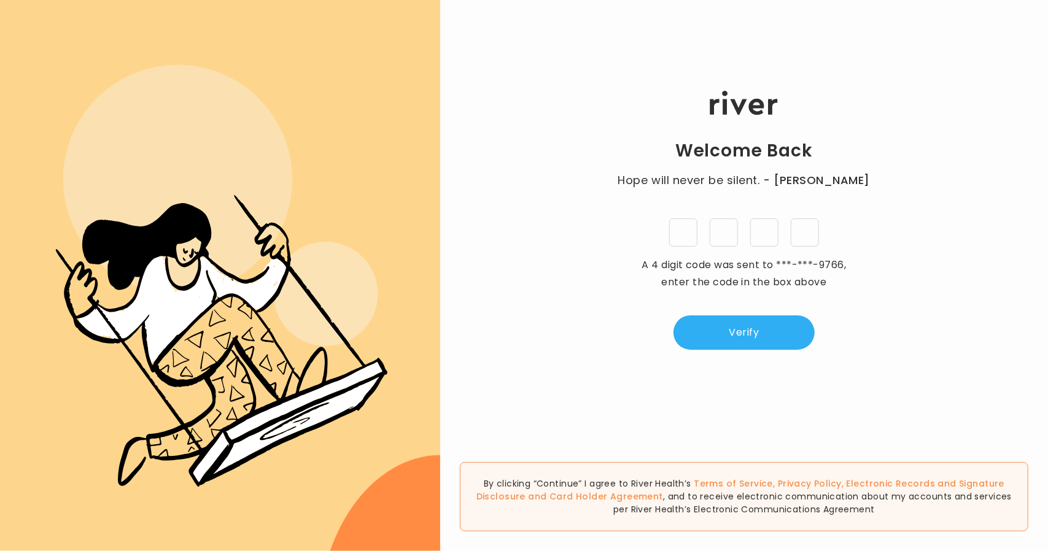
type input "*"
click at [736, 345] on button "Verify" at bounding box center [743, 332] width 141 height 34
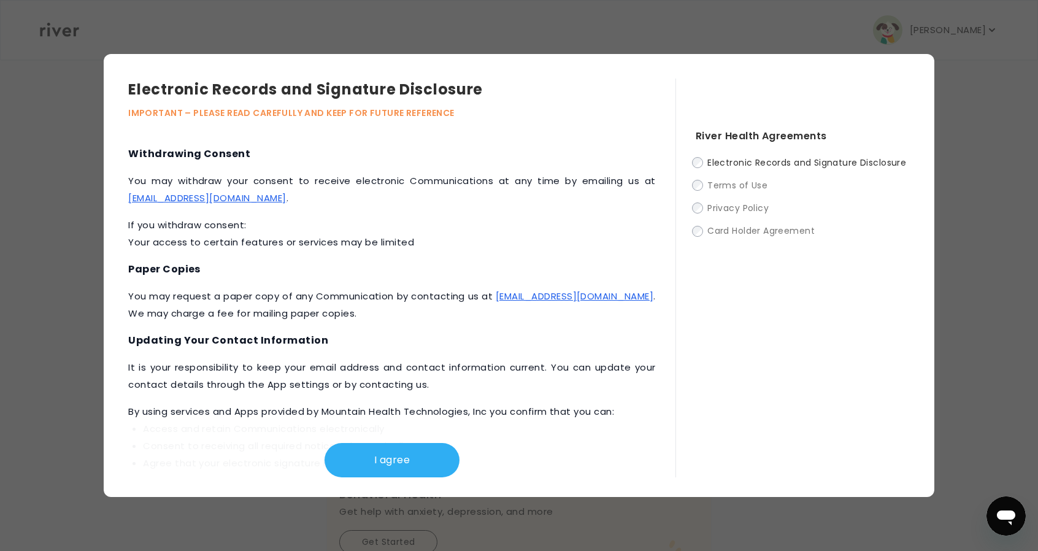
scroll to position [554, 0]
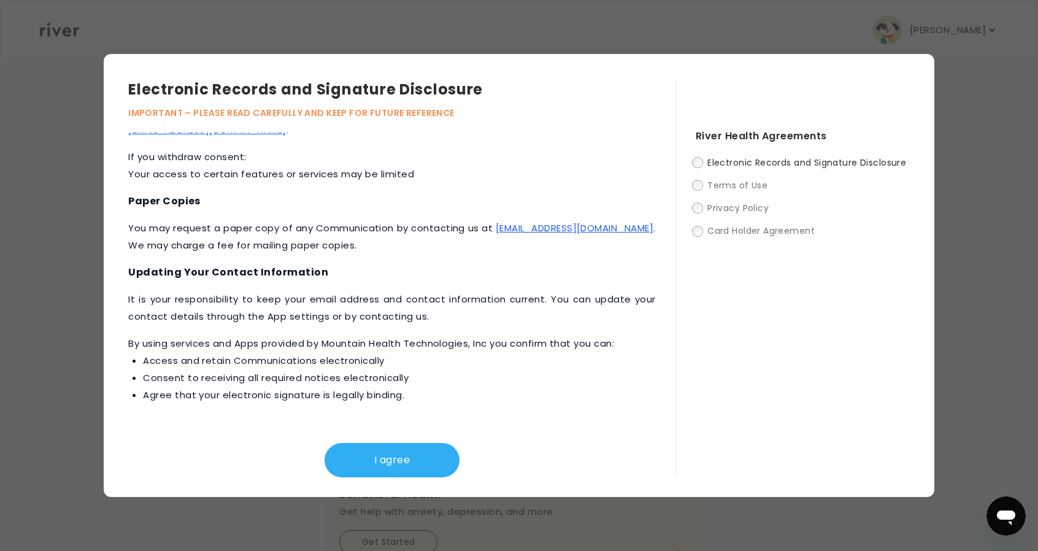
click at [377, 460] on button "I agree" at bounding box center [392, 460] width 135 height 34
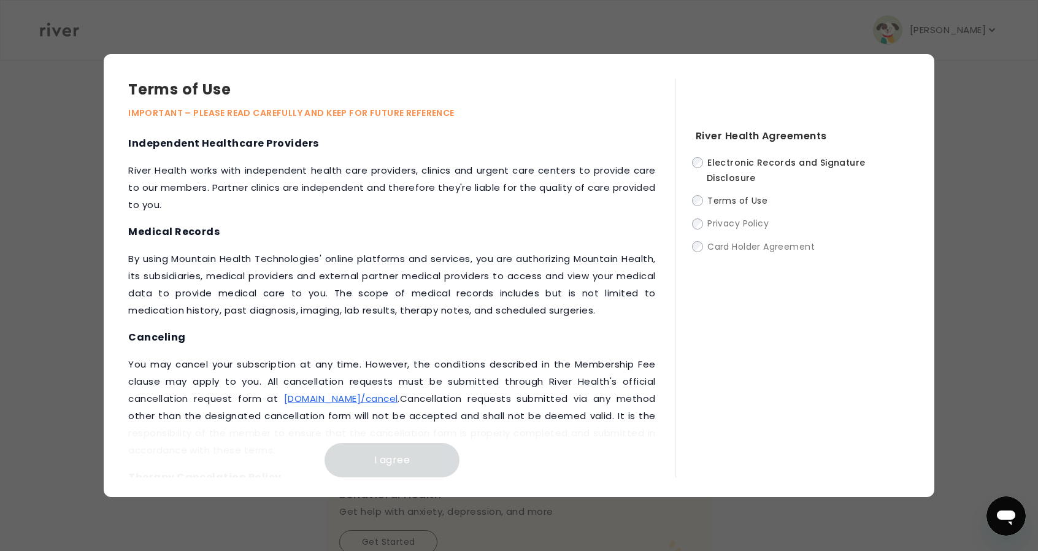
scroll to position [1511, 0]
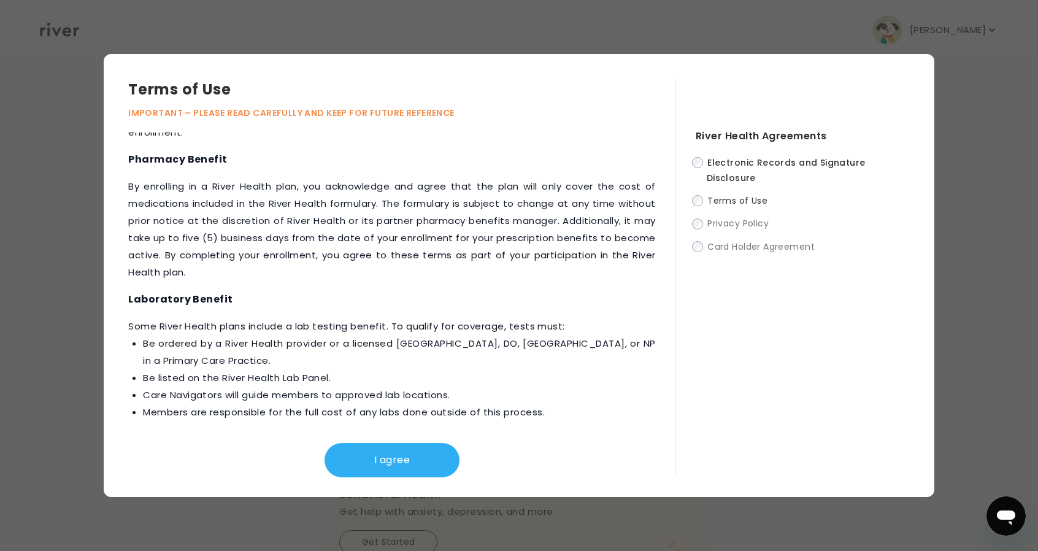
click at [355, 464] on button "I agree" at bounding box center [392, 460] width 135 height 34
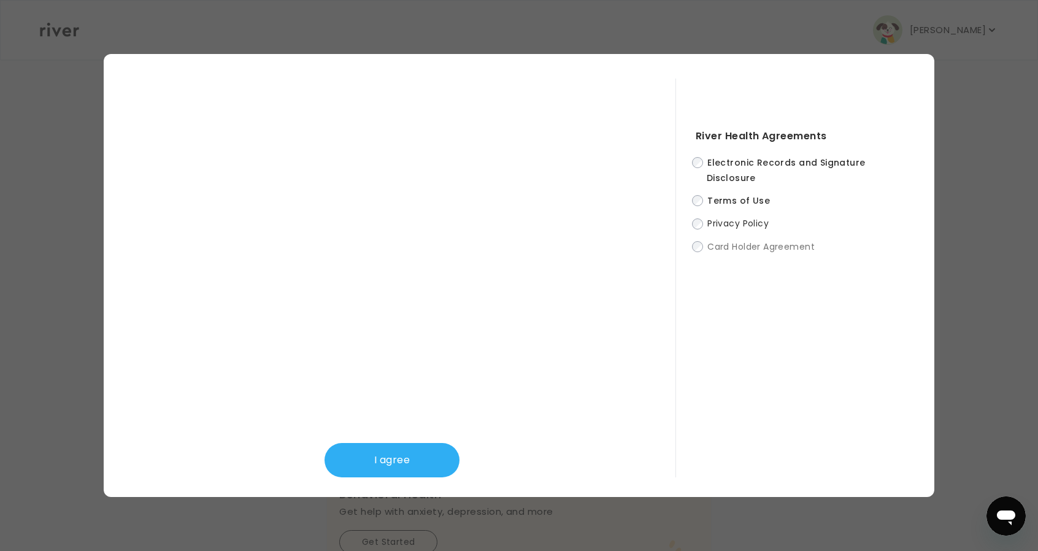
click at [436, 451] on button "I agree" at bounding box center [392, 460] width 135 height 34
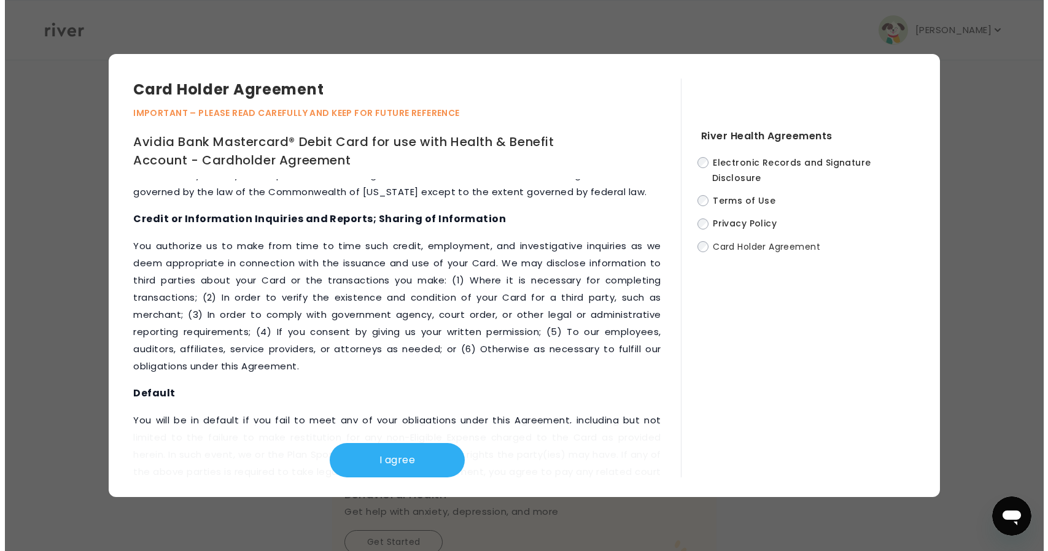
scroll to position [5627, 0]
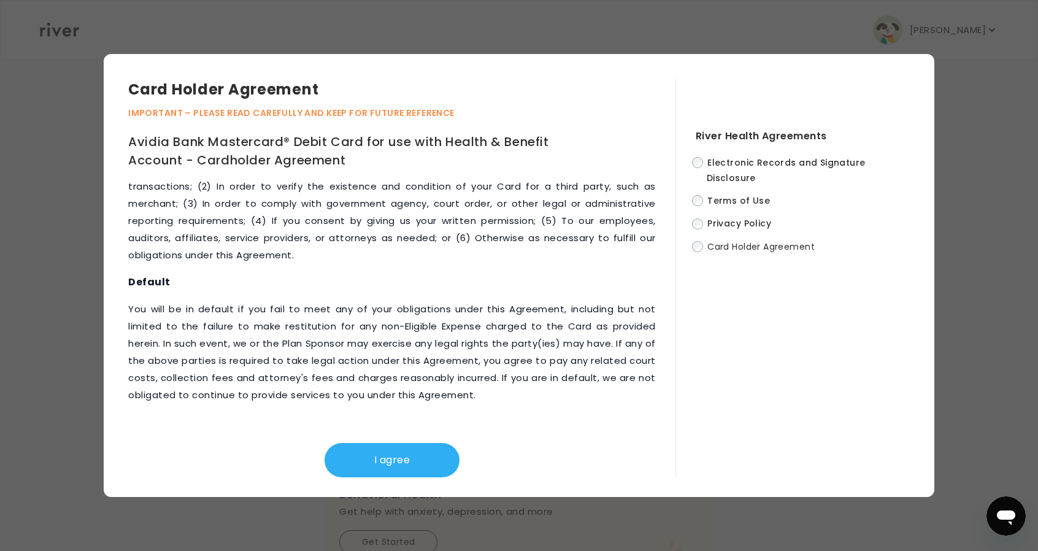
click at [412, 463] on button "I agree" at bounding box center [392, 460] width 135 height 34
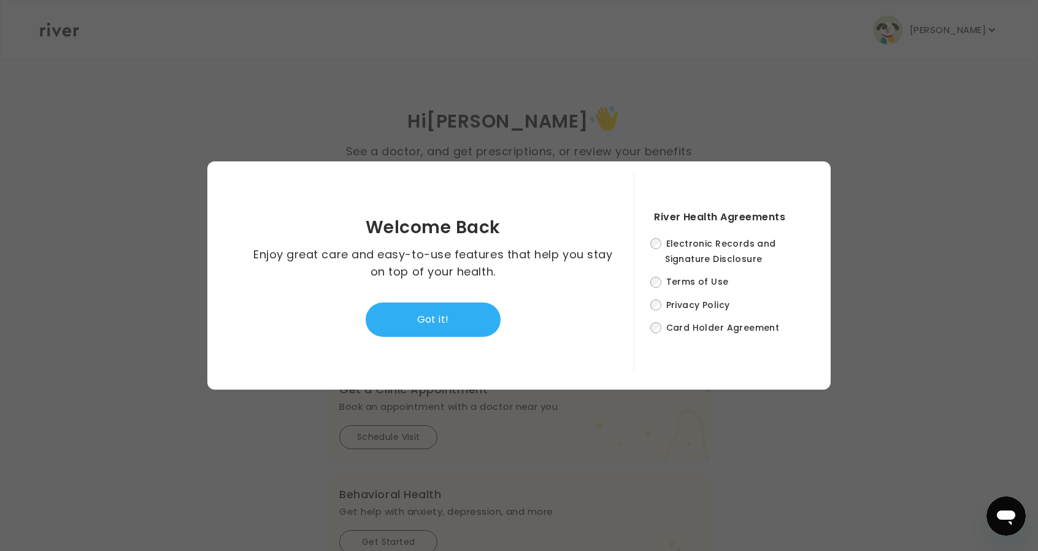
click at [471, 331] on button "Got it!" at bounding box center [433, 320] width 135 height 34
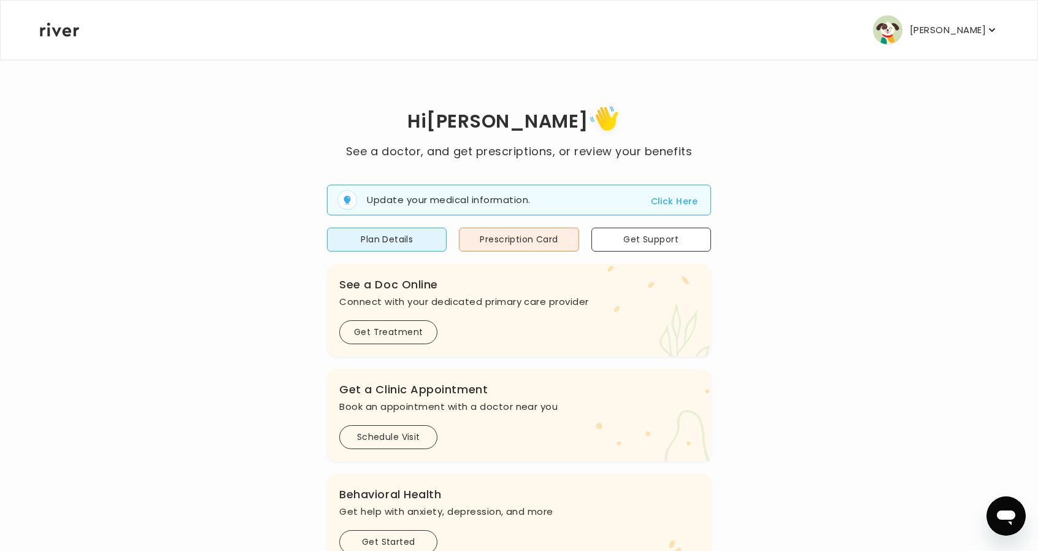
click at [918, 30] on p "Mason Selover" at bounding box center [948, 29] width 76 height 17
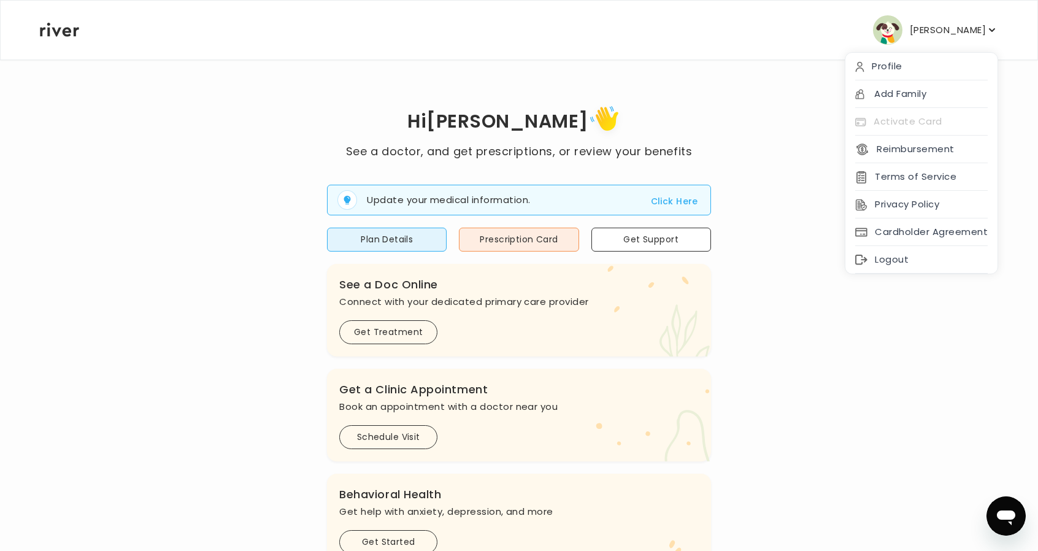
click at [905, 257] on div "Logout" at bounding box center [922, 260] width 152 height 28
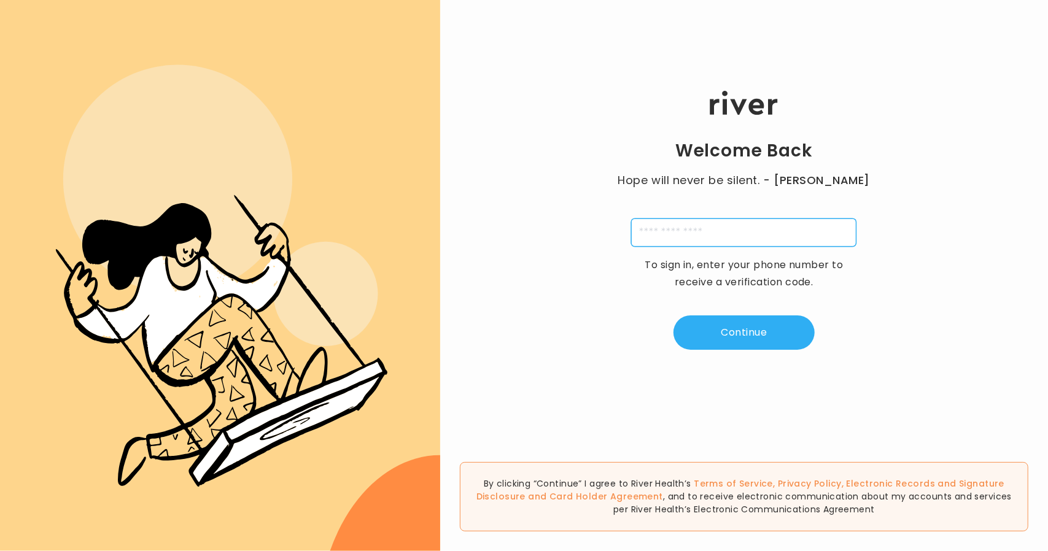
drag, startPoint x: 711, startPoint y: 229, endPoint x: 715, endPoint y: 239, distance: 11.1
click at [711, 229] on input "tel" at bounding box center [743, 232] width 225 height 28
type input "**********"
click at [731, 307] on div "**********" at bounding box center [744, 220] width 608 height 331
click at [731, 327] on button "Continue" at bounding box center [743, 332] width 141 height 34
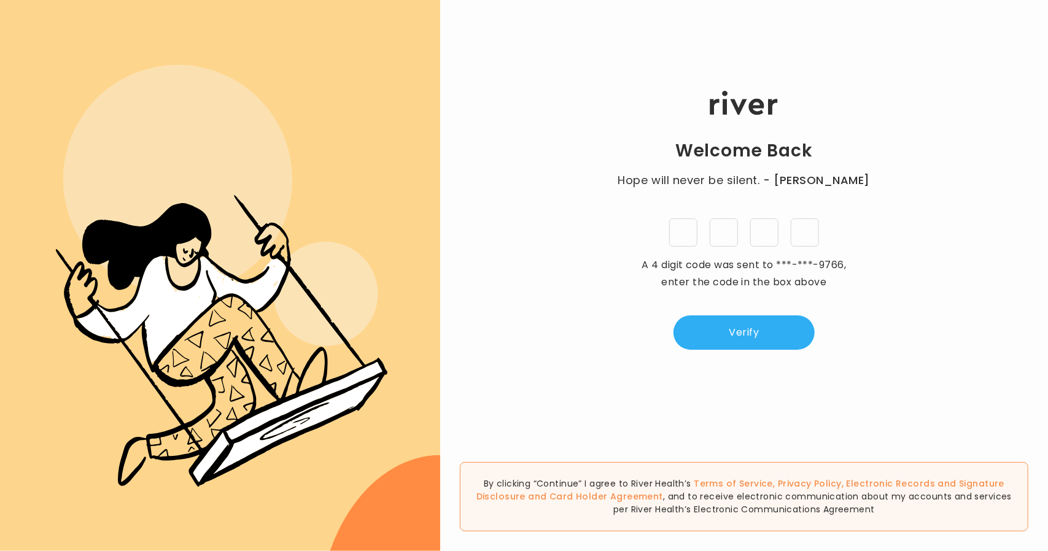
click at [684, 240] on input "tel" at bounding box center [683, 232] width 28 height 28
type input "*"
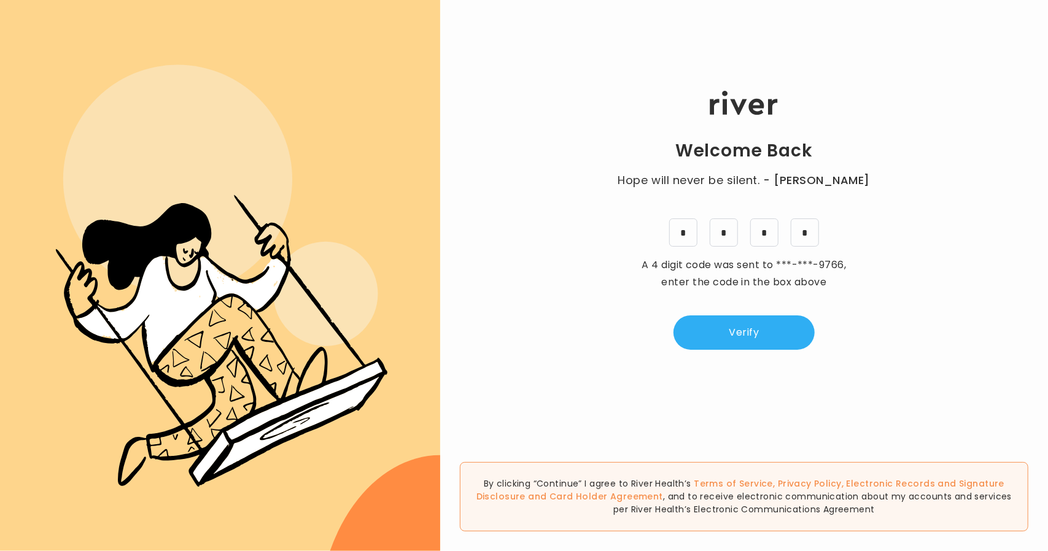
click at [744, 326] on button "Verify" at bounding box center [743, 332] width 141 height 34
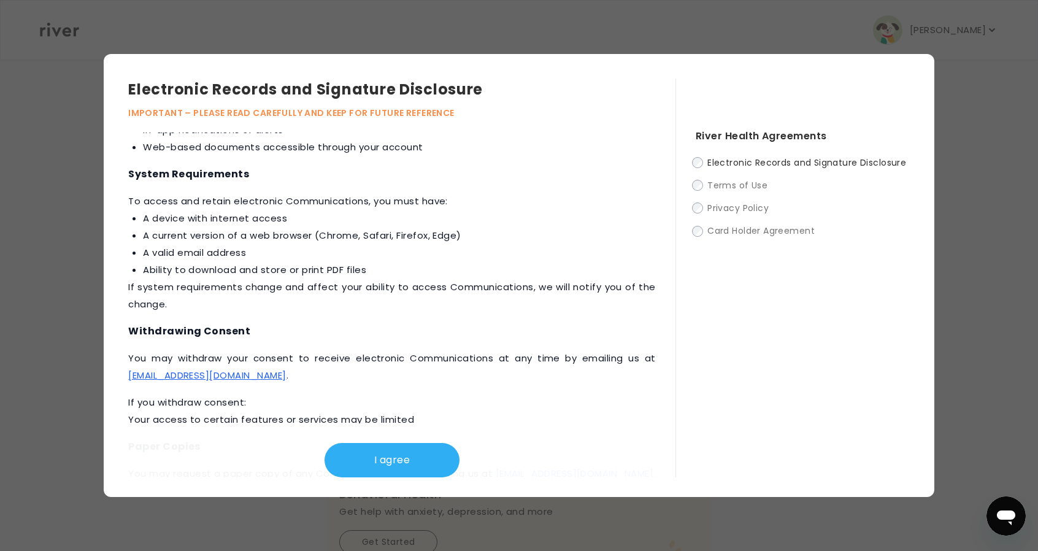
scroll to position [554, 0]
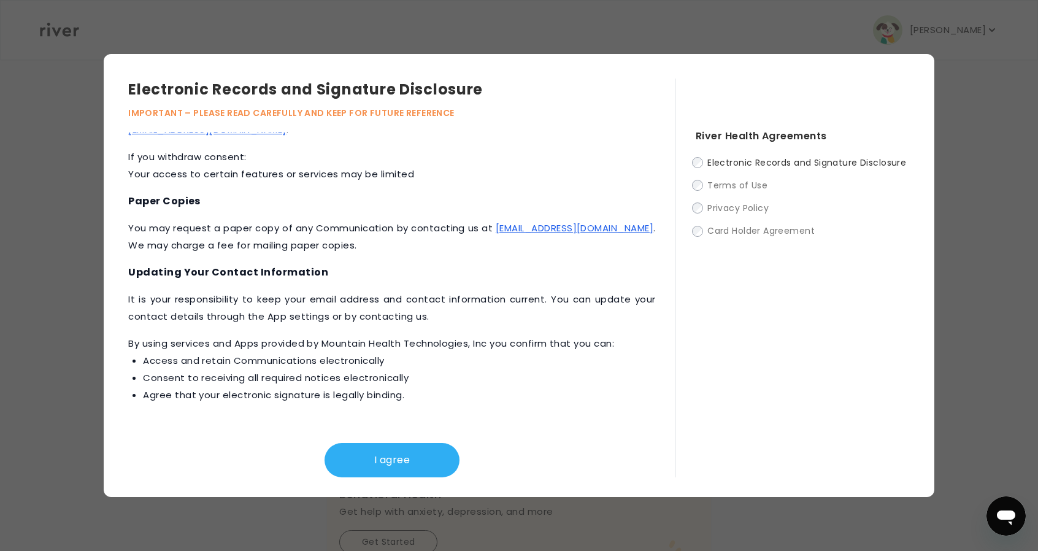
click at [390, 463] on button "I agree" at bounding box center [392, 460] width 135 height 34
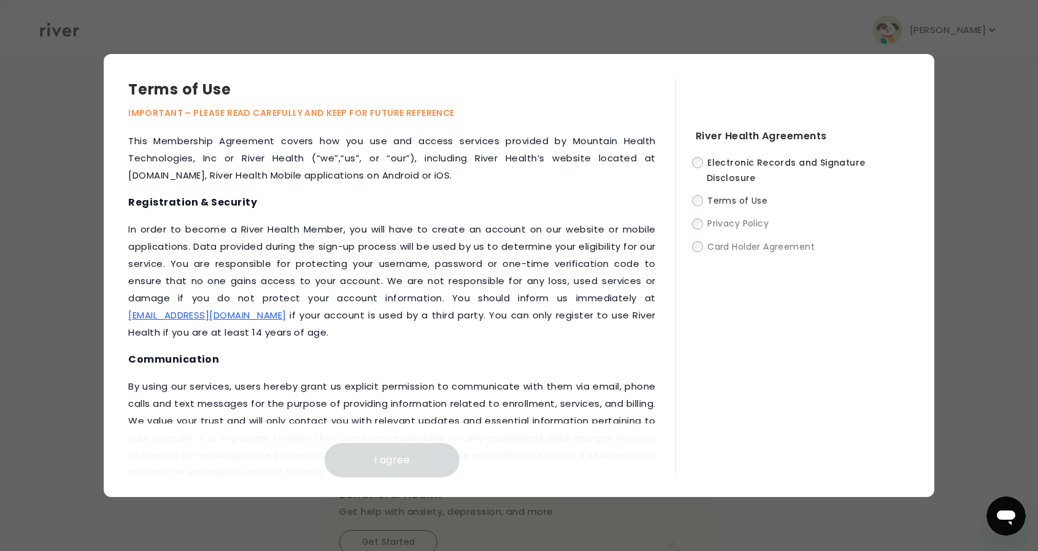
scroll to position [1511, 0]
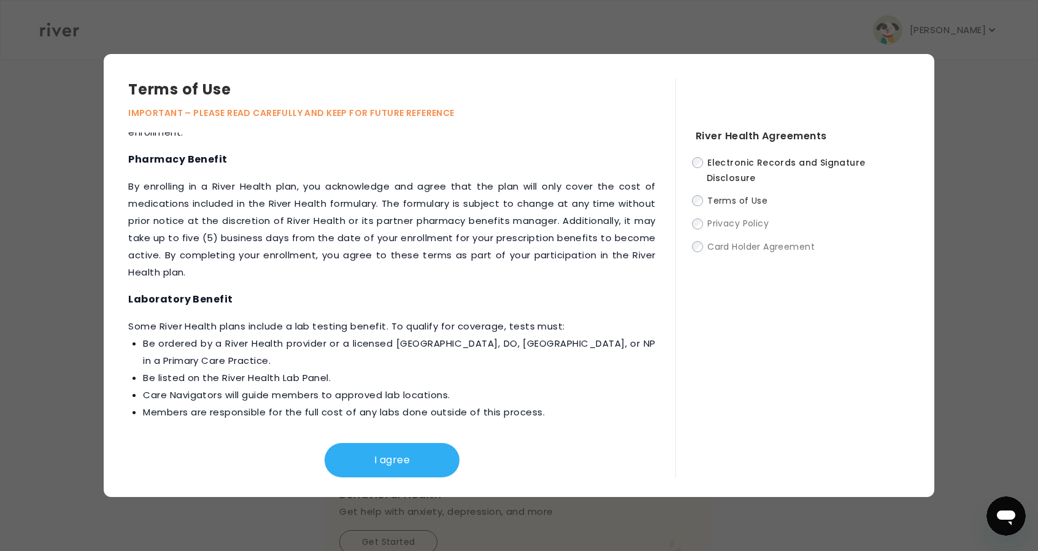
click at [390, 456] on button "I agree" at bounding box center [392, 460] width 135 height 34
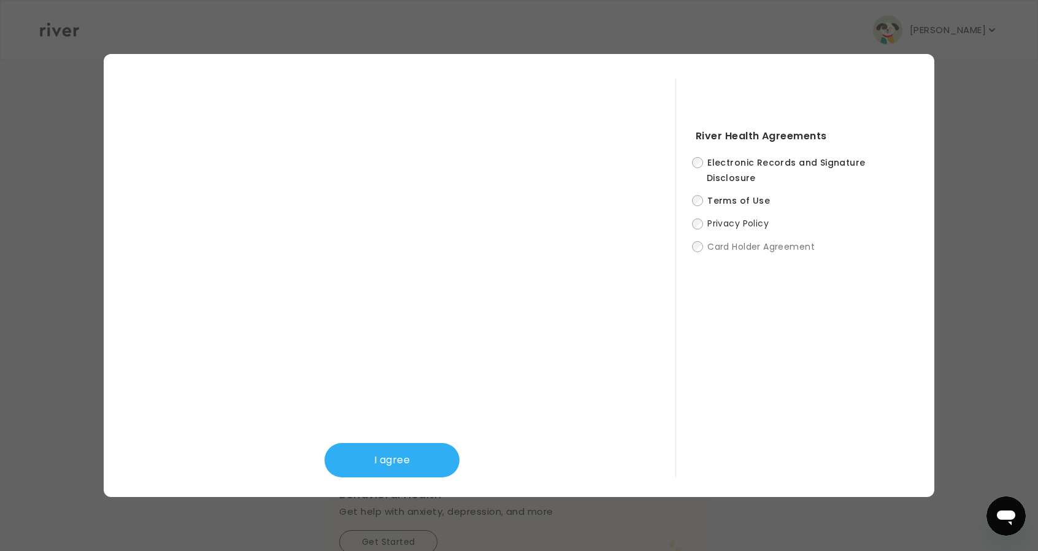
click at [406, 466] on button "I agree" at bounding box center [392, 460] width 135 height 34
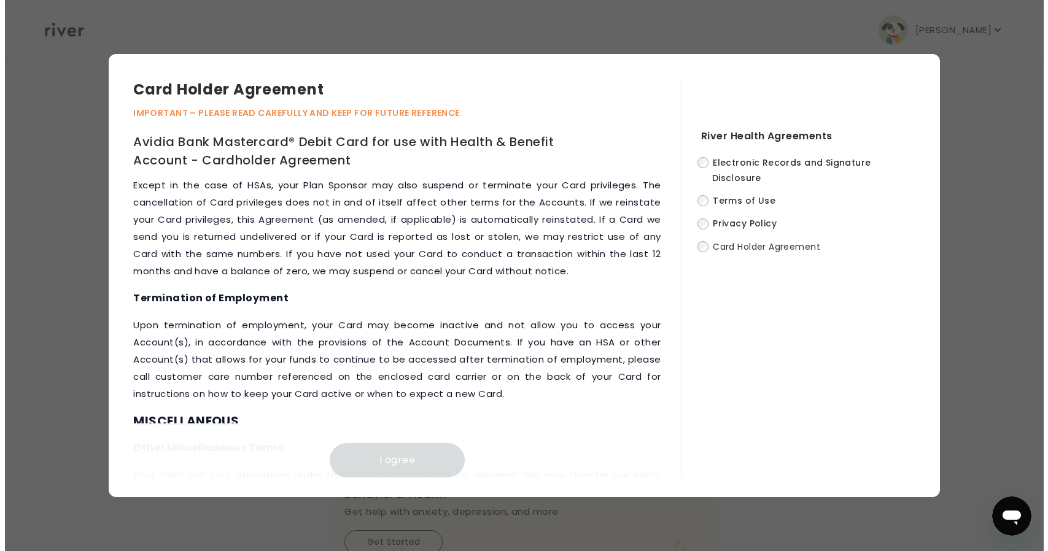
scroll to position [5627, 0]
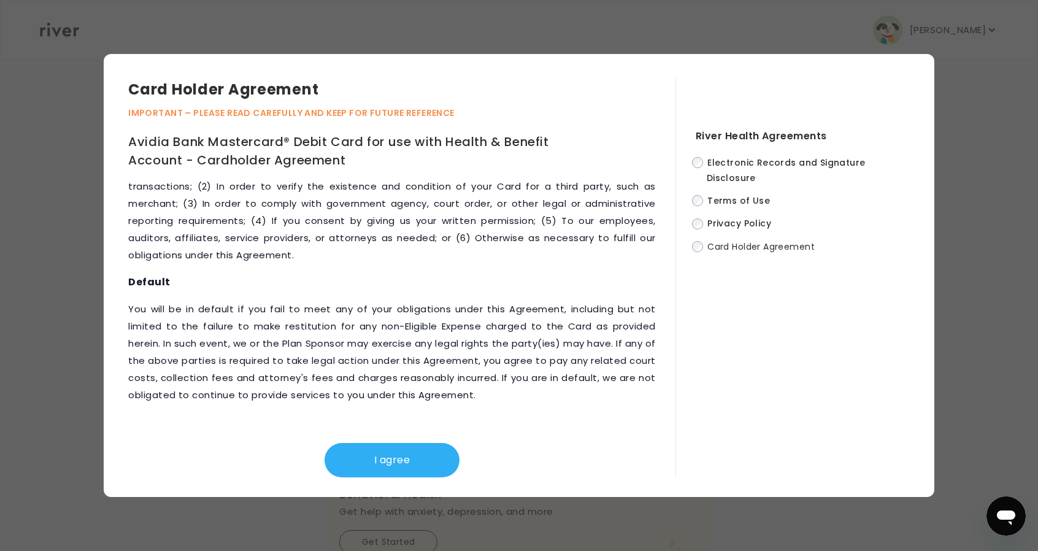
click at [419, 455] on button "I agree" at bounding box center [392, 460] width 135 height 34
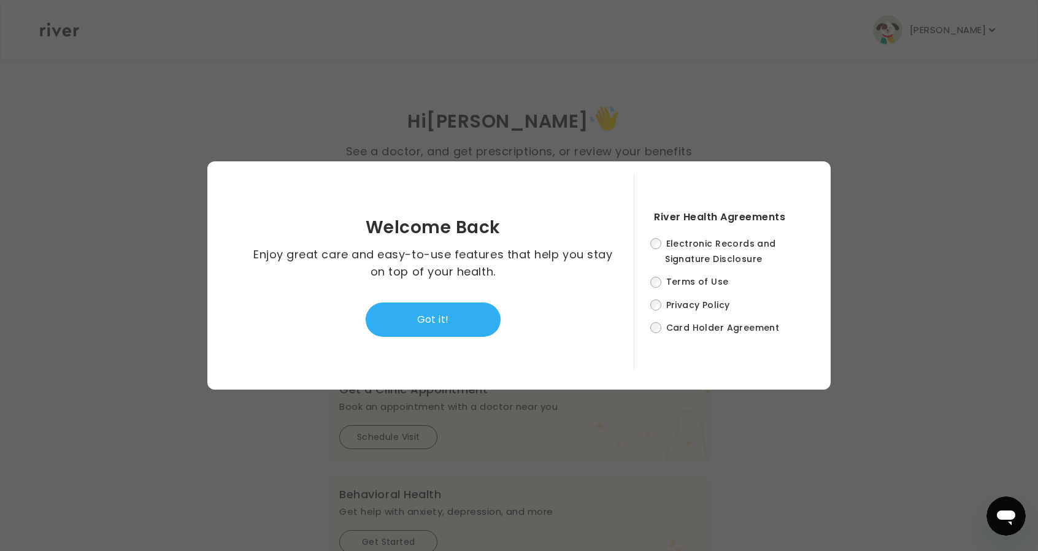
drag, startPoint x: 473, startPoint y: 314, endPoint x: 562, endPoint y: 288, distance: 92.6
click at [471, 314] on button "Got it!" at bounding box center [433, 320] width 135 height 34
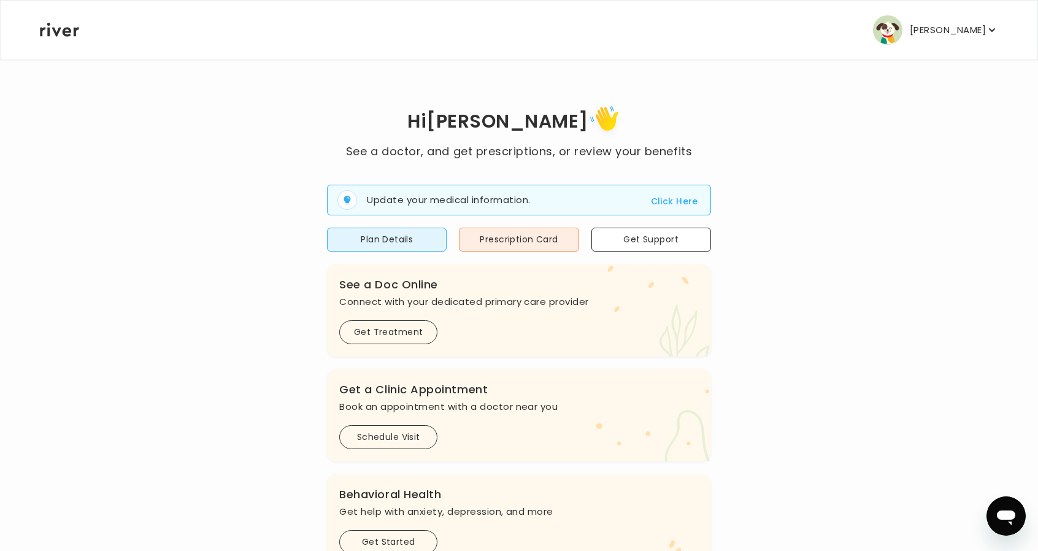
click at [944, 21] on p "David Rogel" at bounding box center [948, 29] width 76 height 17
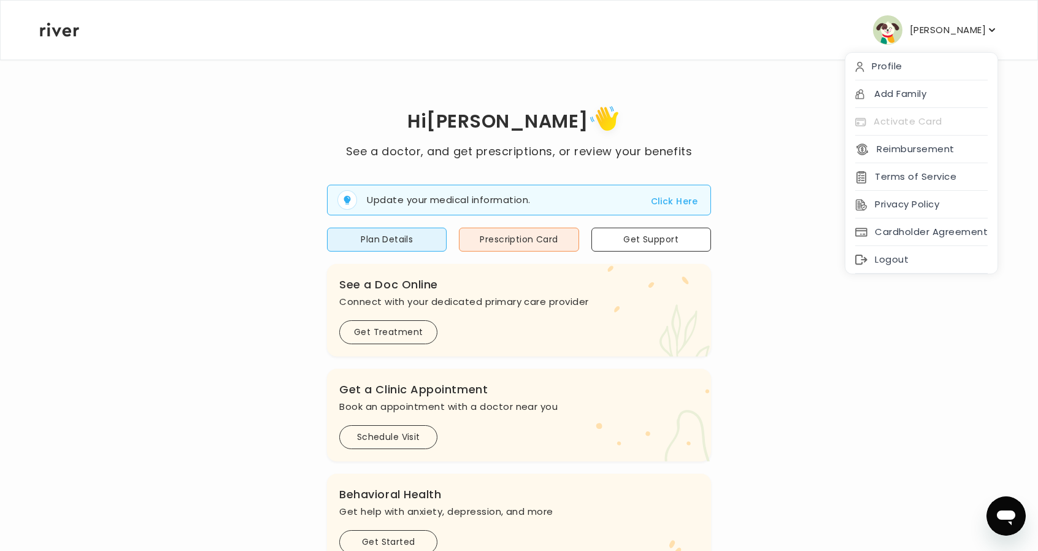
click at [919, 251] on div "Logout" at bounding box center [922, 260] width 152 height 28
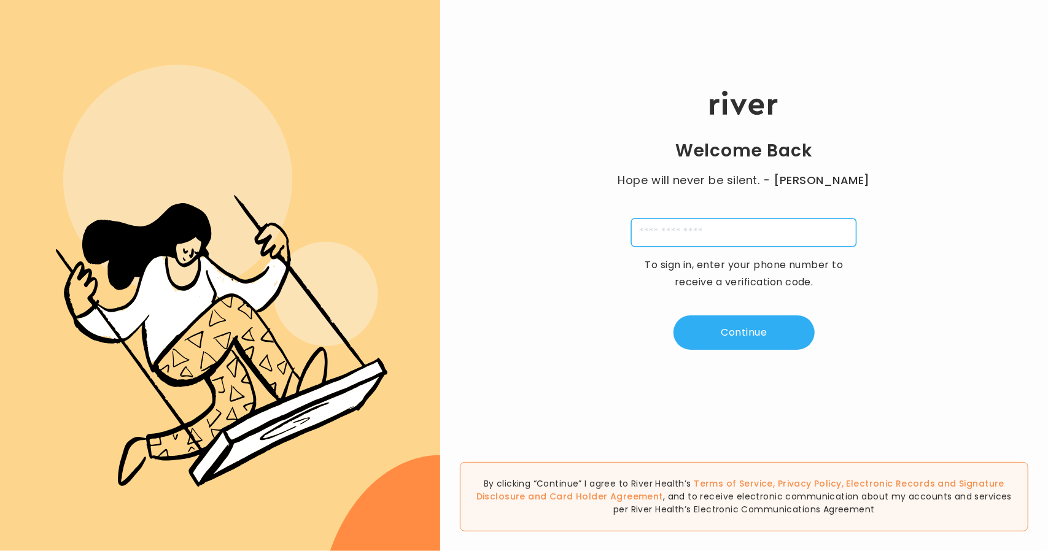
click at [671, 232] on input "tel" at bounding box center [743, 232] width 225 height 28
type input "**********"
click at [735, 330] on button "Continue" at bounding box center [743, 332] width 141 height 34
type input "*"
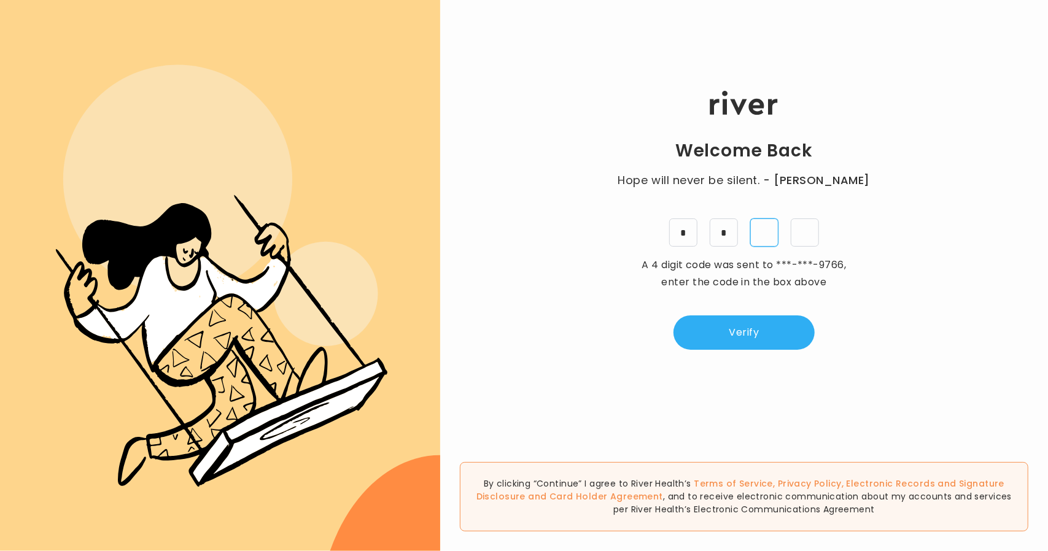
type input "*"
click at [751, 328] on button "Verify" at bounding box center [743, 332] width 141 height 34
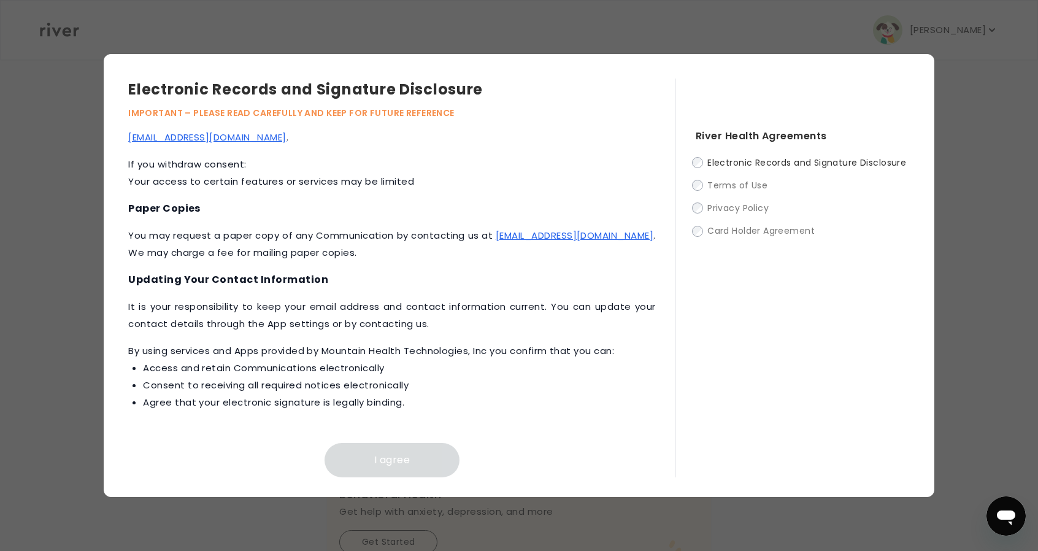
scroll to position [554, 0]
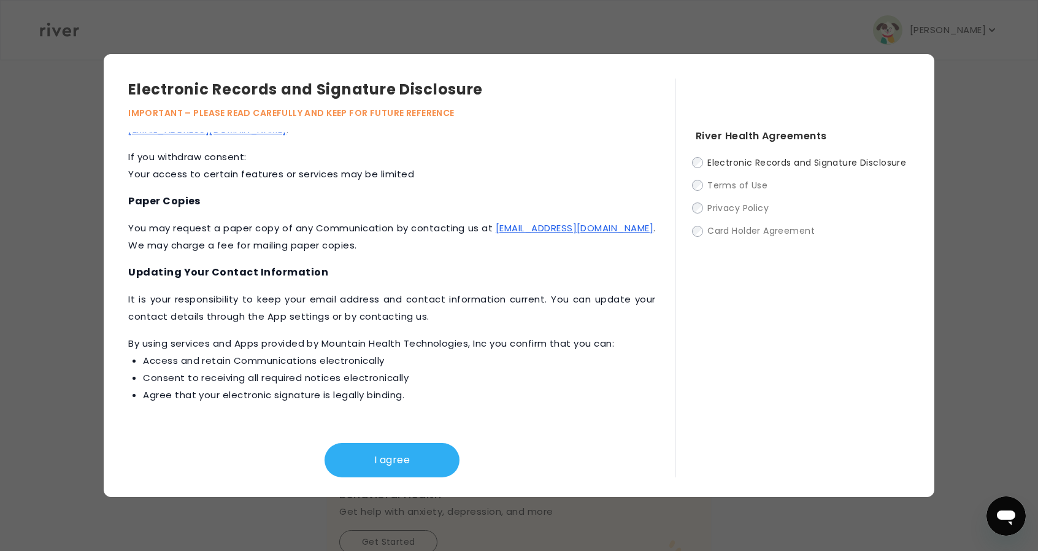
click at [396, 452] on button "I agree" at bounding box center [392, 460] width 135 height 34
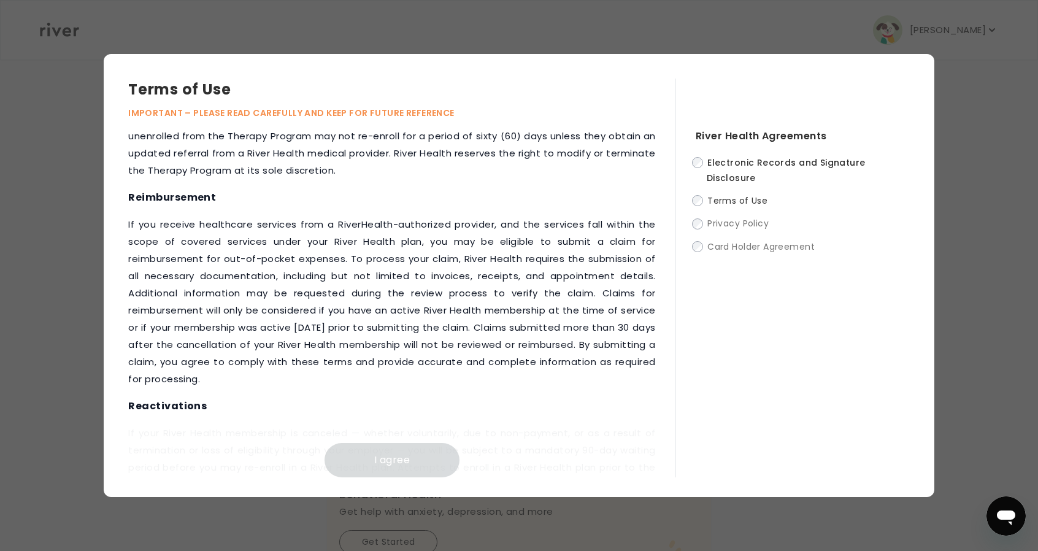
scroll to position [1511, 0]
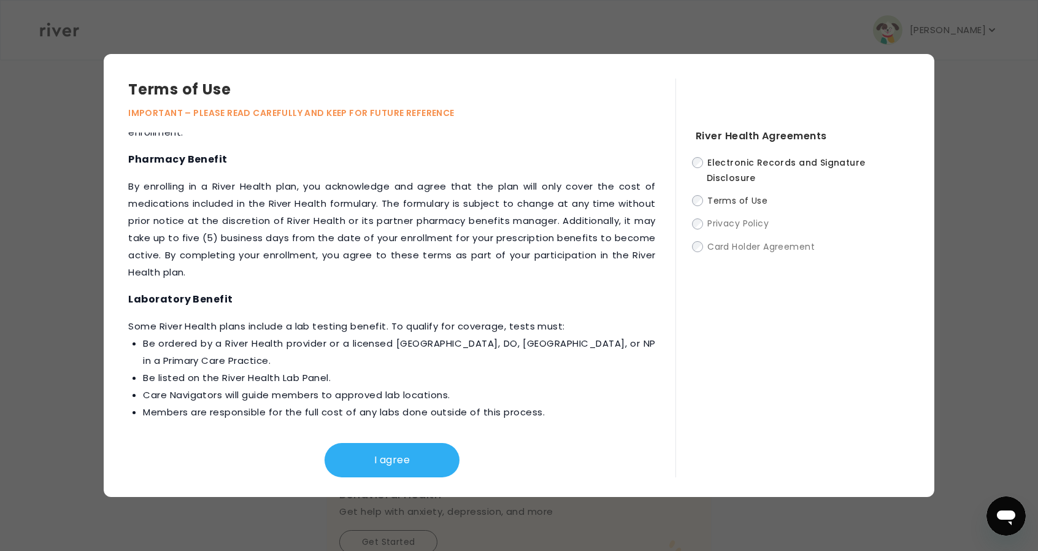
click at [416, 479] on div "Terms of Use IMPORTANT – PLEASE READ CAREFULLY AND KEEP FOR FUTURE REFERENCE Th…" at bounding box center [519, 275] width 831 height 443
click at [409, 454] on button "I agree" at bounding box center [392, 460] width 135 height 34
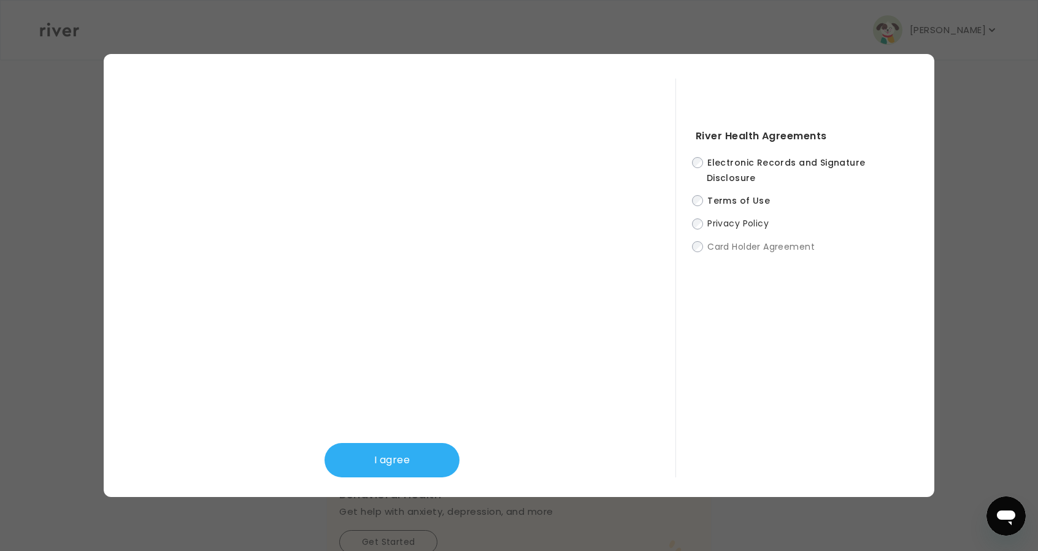
click at [399, 452] on button "I agree" at bounding box center [392, 460] width 135 height 34
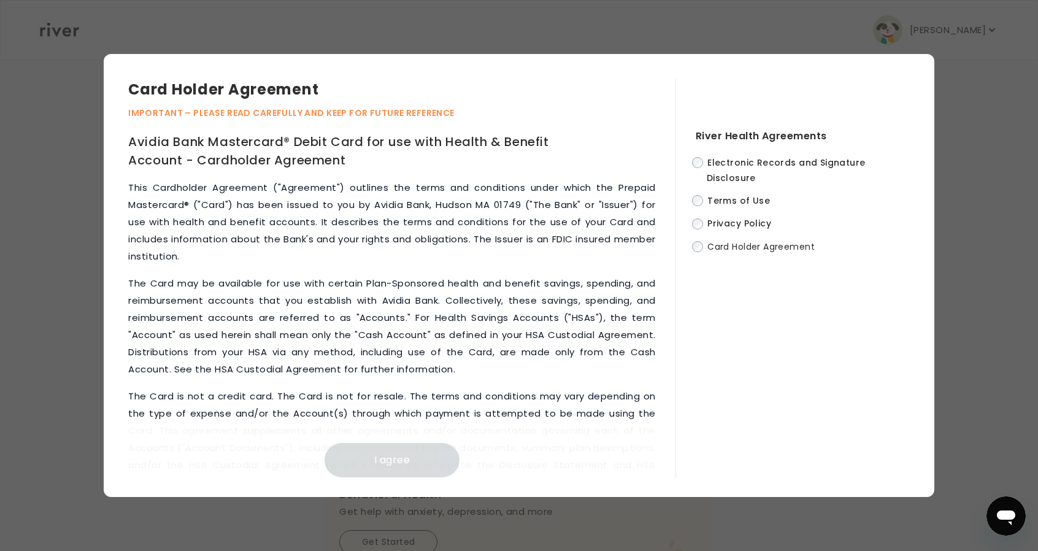
scroll to position [5627, 0]
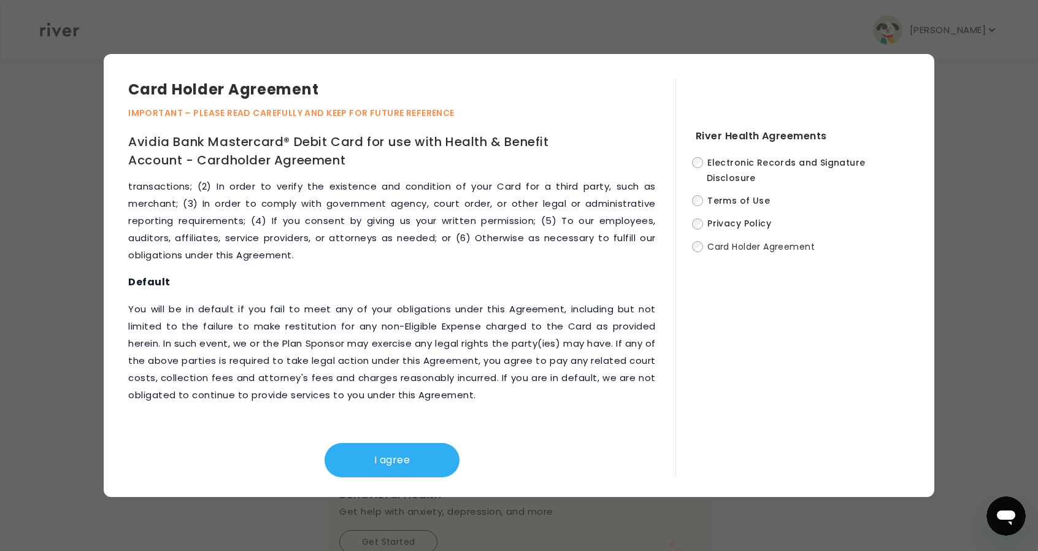
click at [421, 467] on button "I agree" at bounding box center [392, 460] width 135 height 34
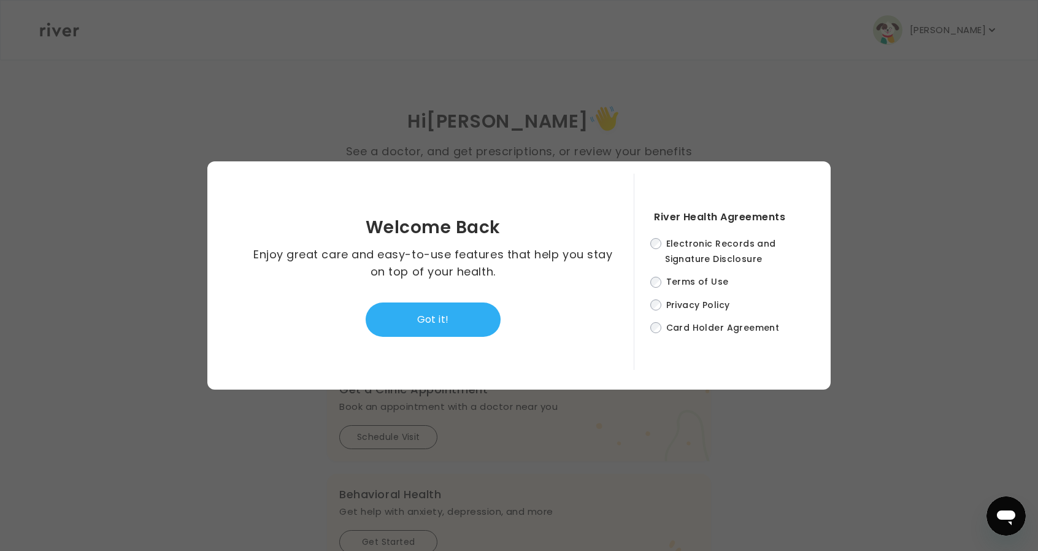
click at [460, 321] on button "Got it!" at bounding box center [433, 320] width 135 height 34
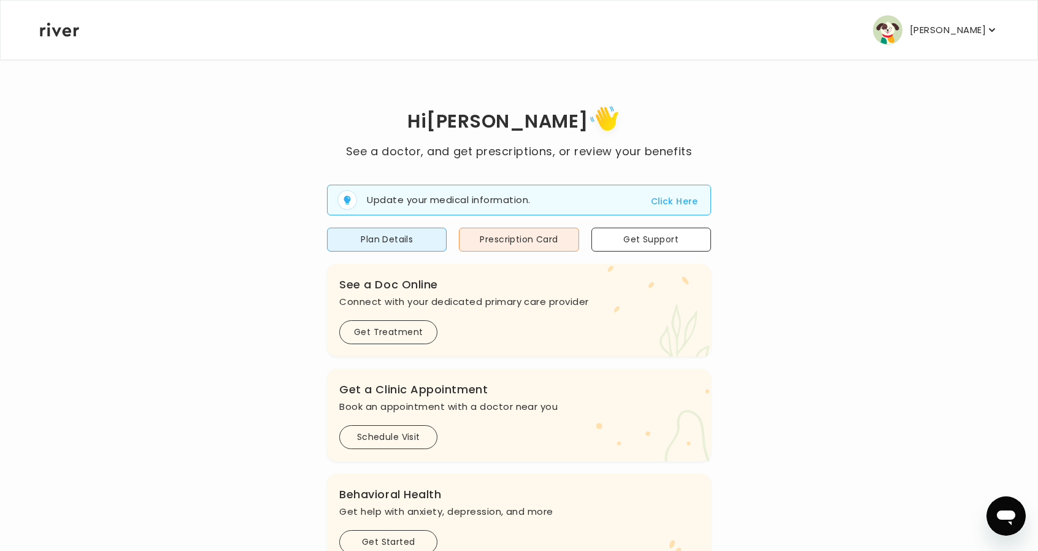
click at [960, 30] on p "Lillian Magee" at bounding box center [948, 29] width 76 height 17
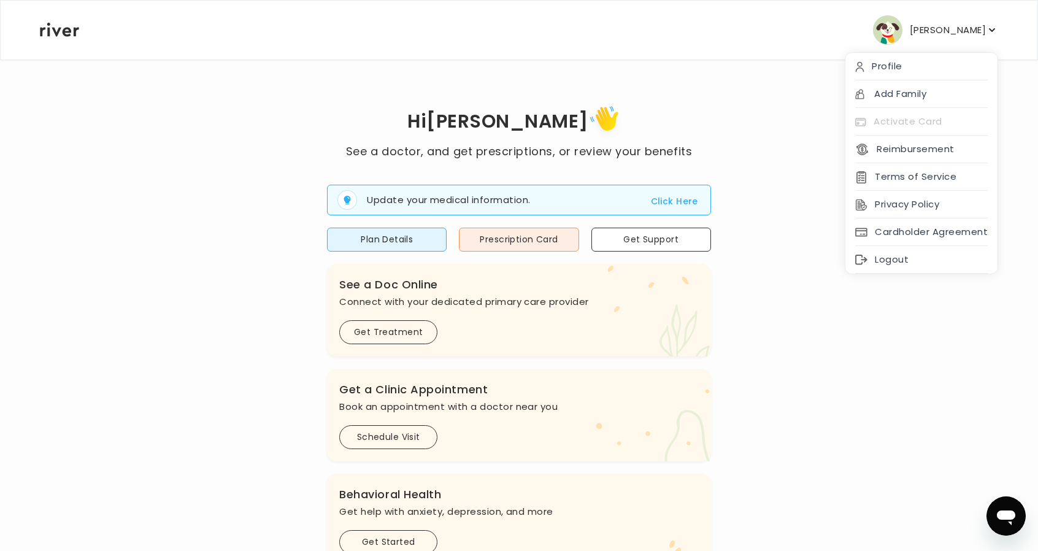
click at [929, 257] on div "Logout" at bounding box center [922, 260] width 152 height 28
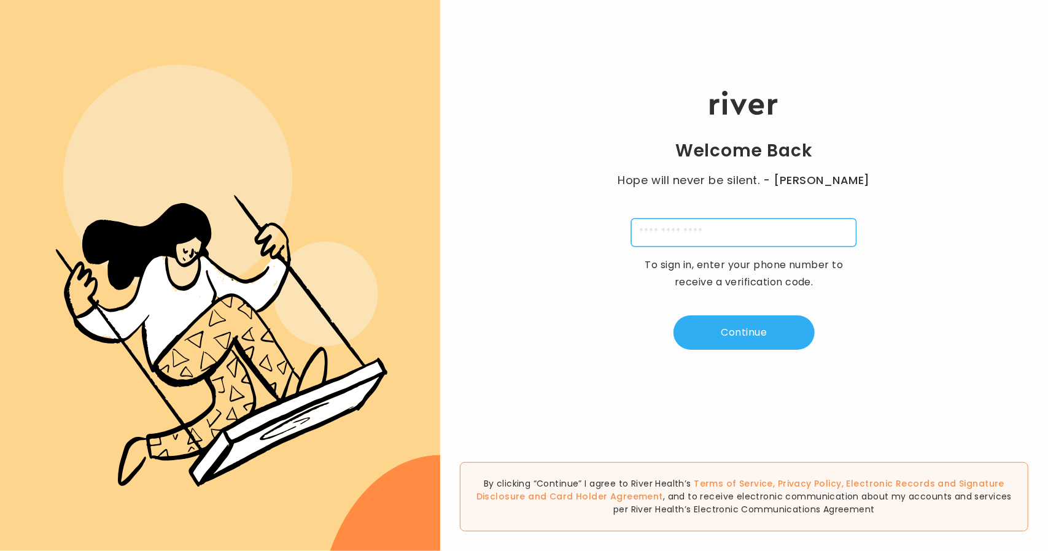
click at [665, 239] on input "tel" at bounding box center [743, 232] width 225 height 28
type input "**********"
click at [730, 320] on button "Continue" at bounding box center [743, 332] width 141 height 34
type input "*"
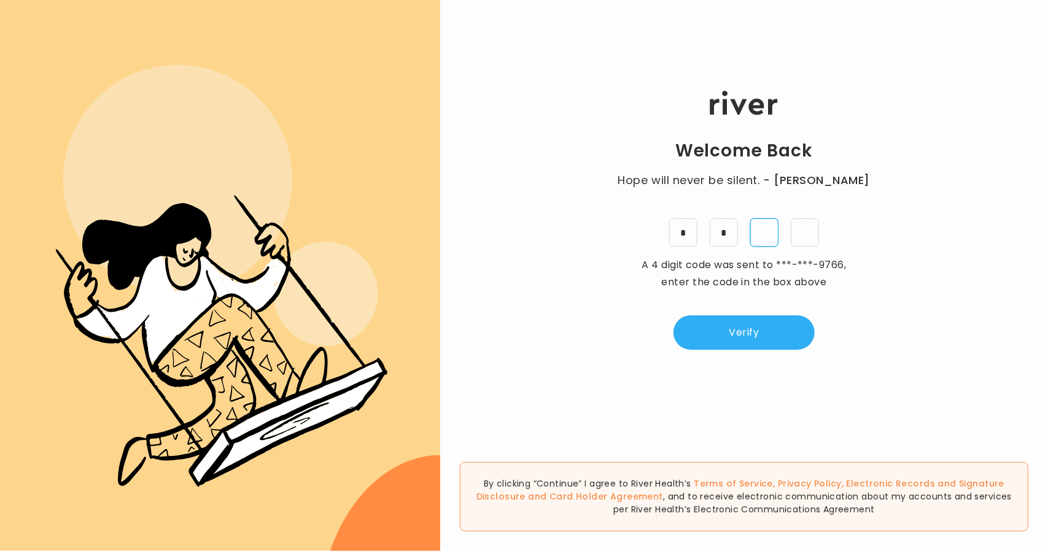
type input "*"
click at [777, 332] on button "Verify" at bounding box center [743, 332] width 141 height 34
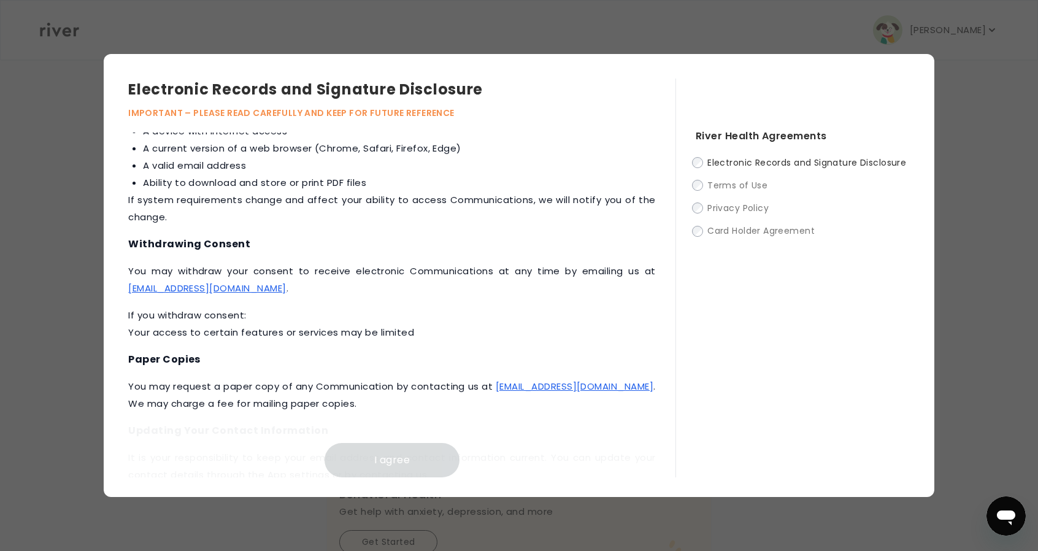
scroll to position [503, 0]
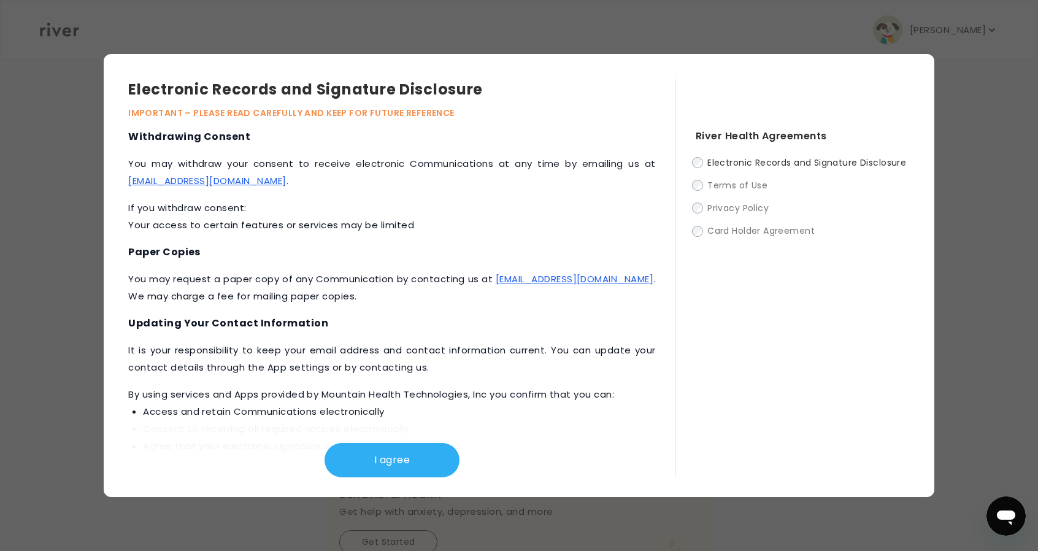
click at [416, 471] on button "I agree" at bounding box center [392, 460] width 135 height 34
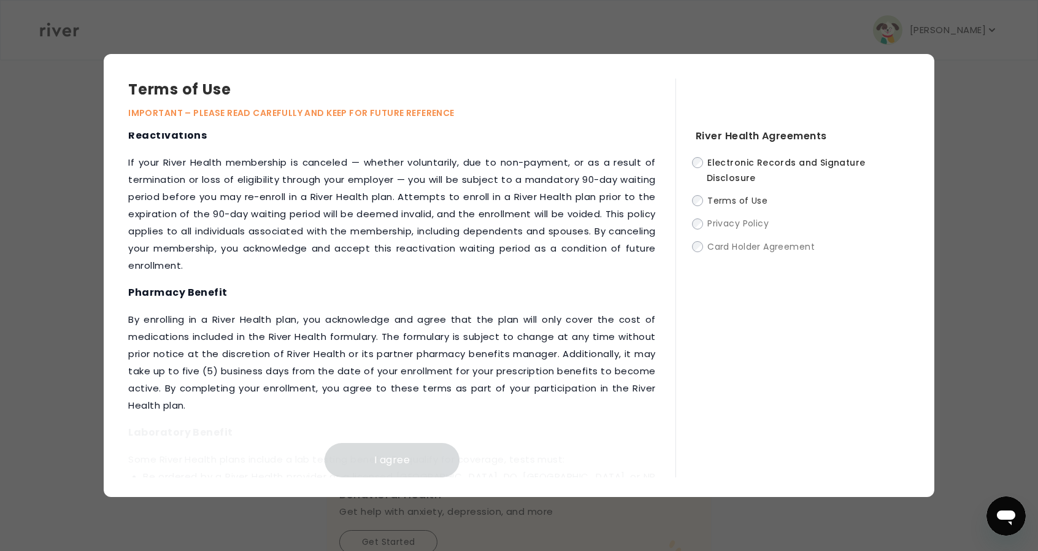
scroll to position [1511, 0]
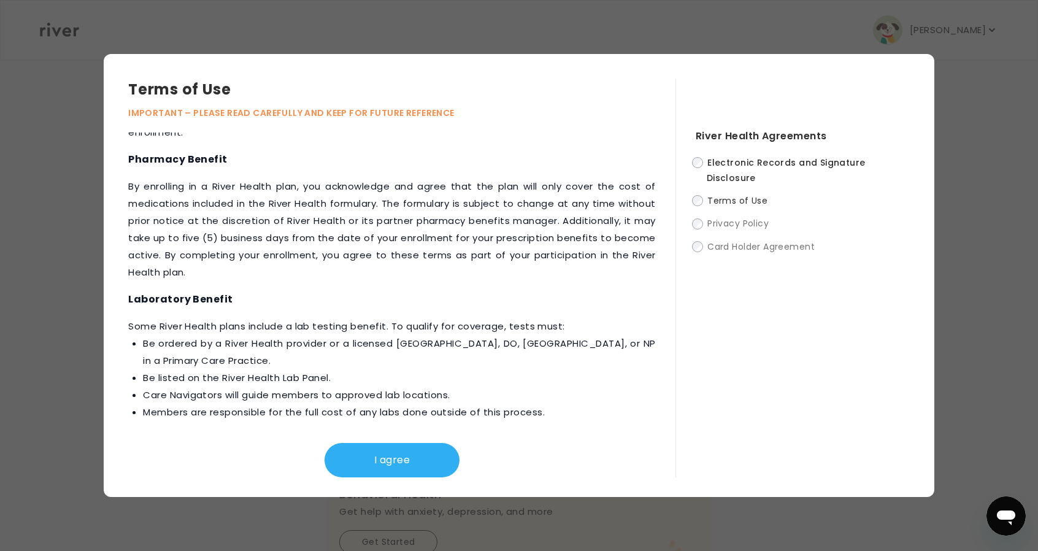
click at [374, 466] on button "I agree" at bounding box center [392, 460] width 135 height 34
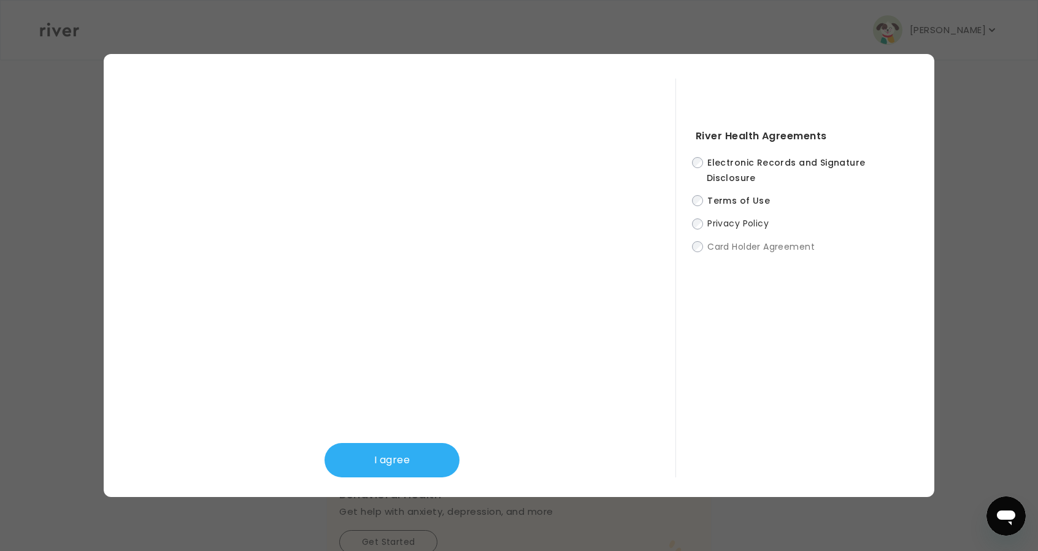
click at [422, 455] on button "I agree" at bounding box center [392, 460] width 135 height 34
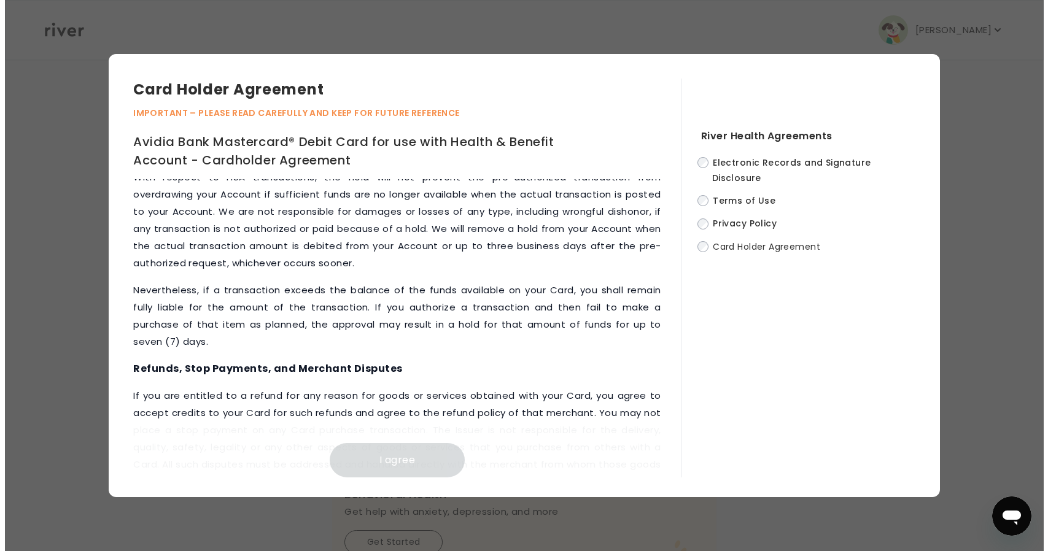
scroll to position [5627, 0]
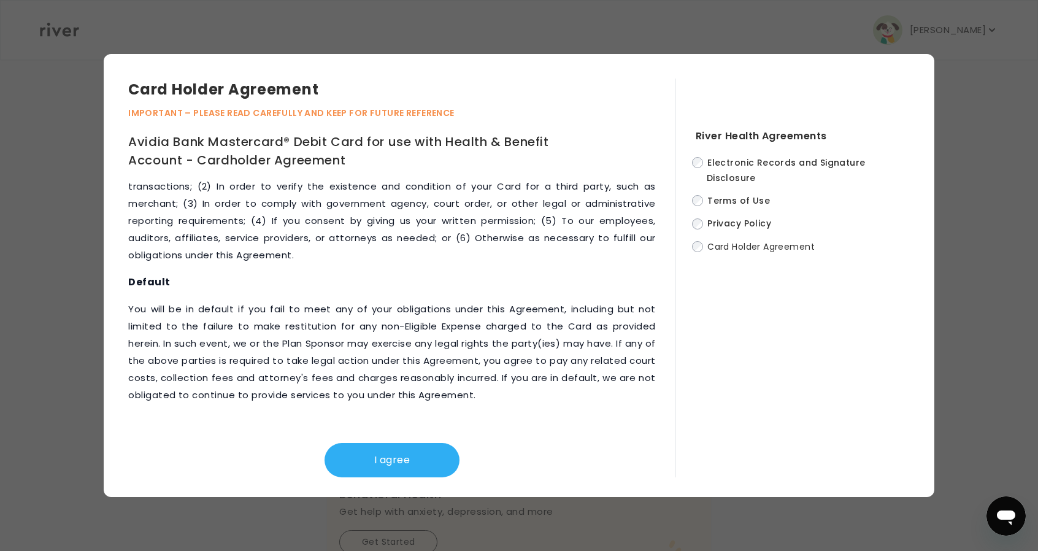
click at [436, 458] on button "I agree" at bounding box center [392, 460] width 135 height 34
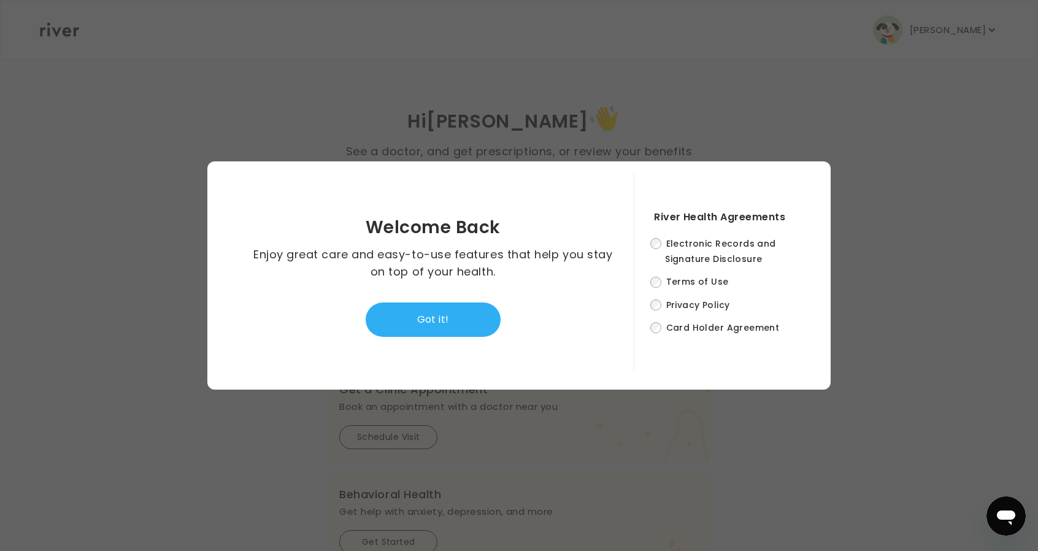
click at [439, 333] on button "Got it!" at bounding box center [433, 320] width 135 height 34
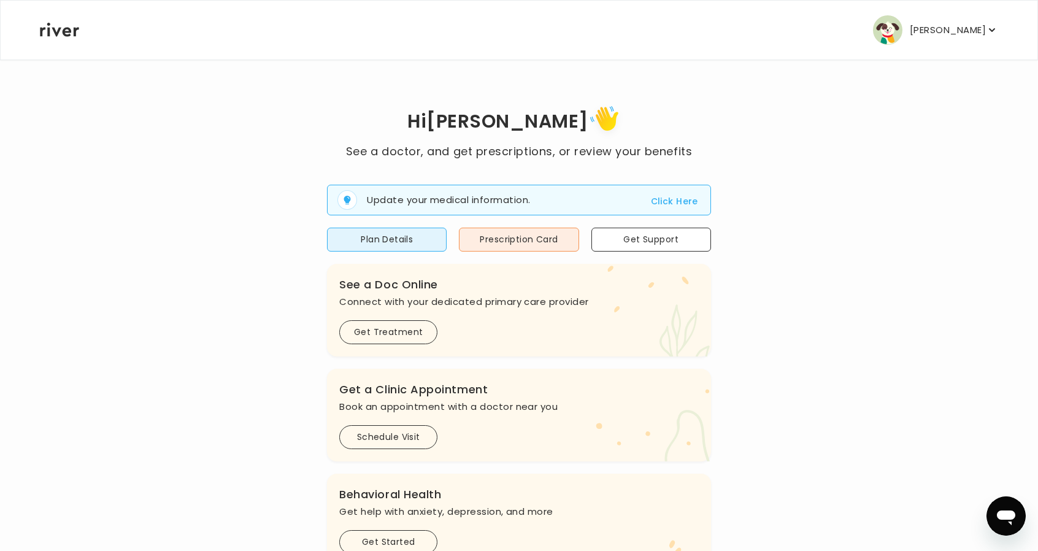
click at [965, 31] on p "Jimmy Haynes" at bounding box center [948, 29] width 76 height 17
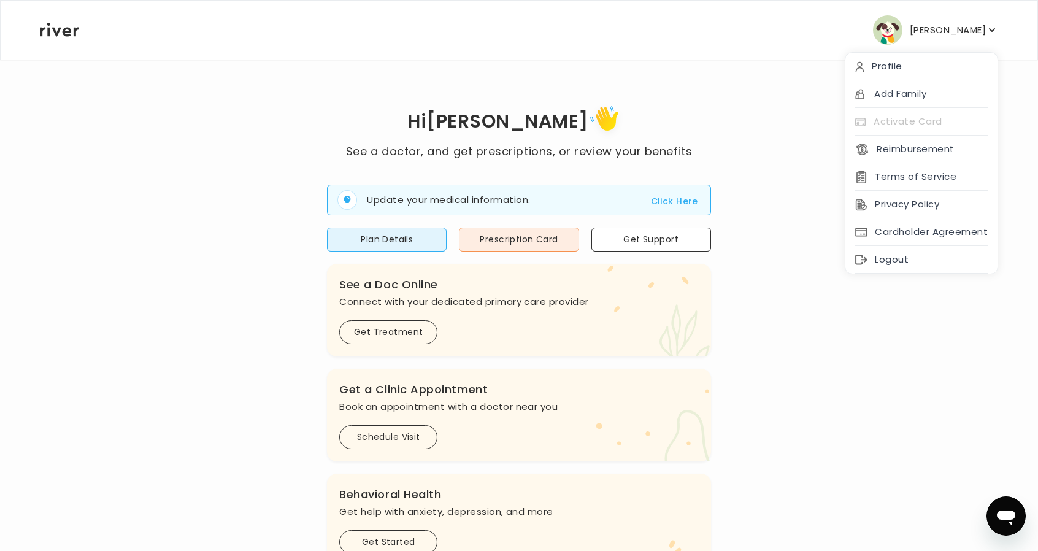
click at [920, 263] on div "Logout" at bounding box center [922, 260] width 152 height 28
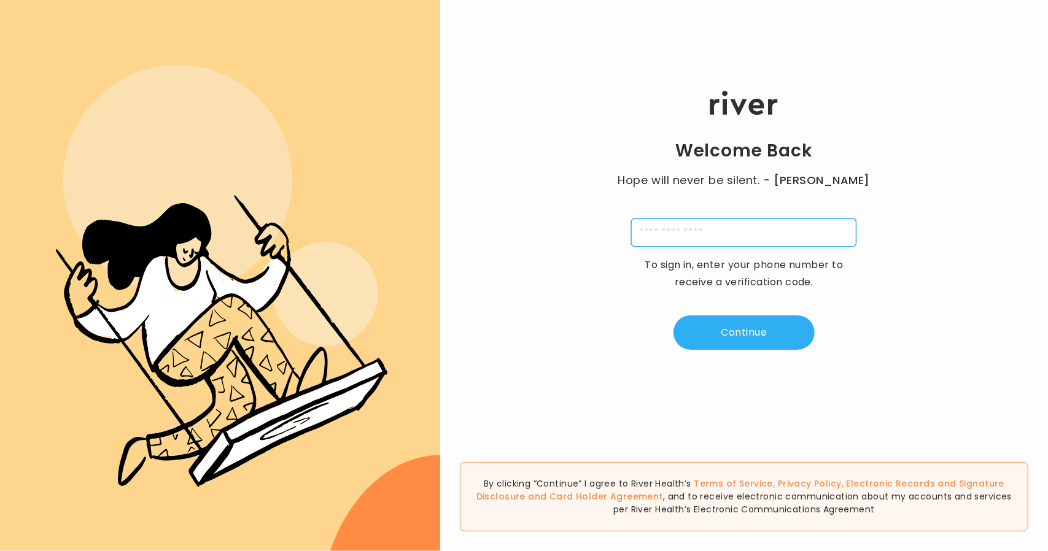
click at [687, 230] on input "tel" at bounding box center [743, 232] width 225 height 28
type input "**********"
click at [722, 319] on button "Continue" at bounding box center [743, 332] width 141 height 34
type input "*"
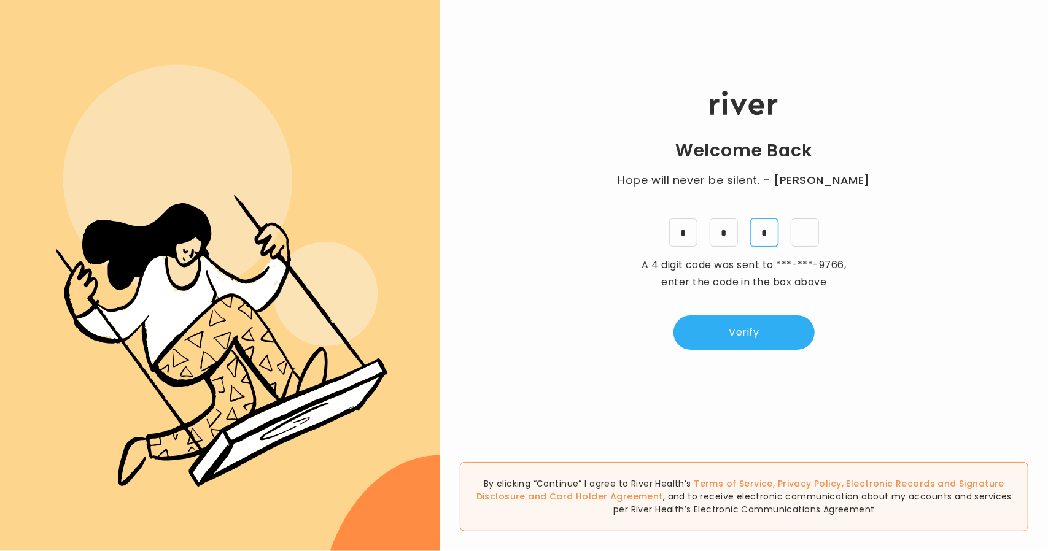
type input "*"
click at [775, 330] on button "Verify" at bounding box center [743, 332] width 141 height 34
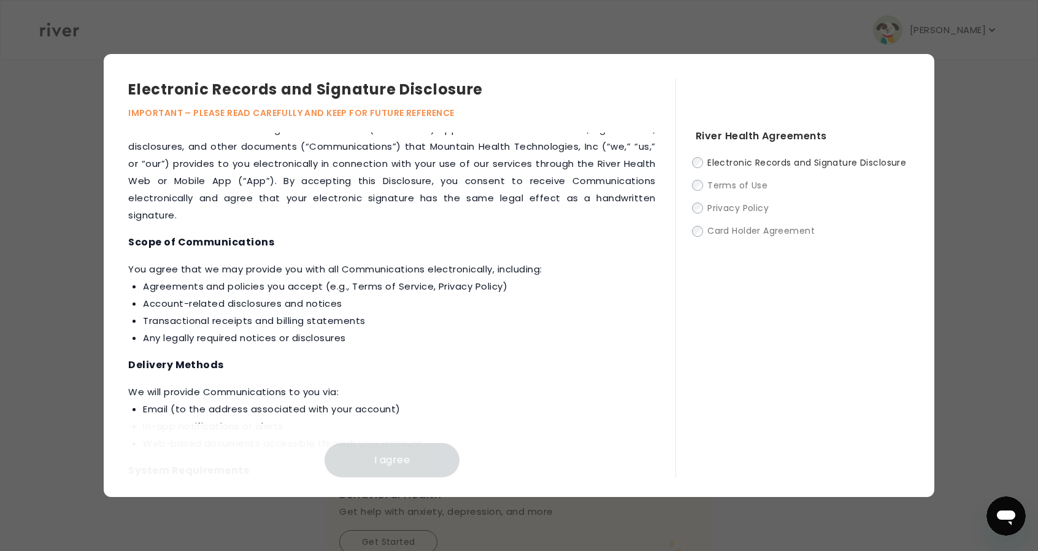
scroll to position [554, 0]
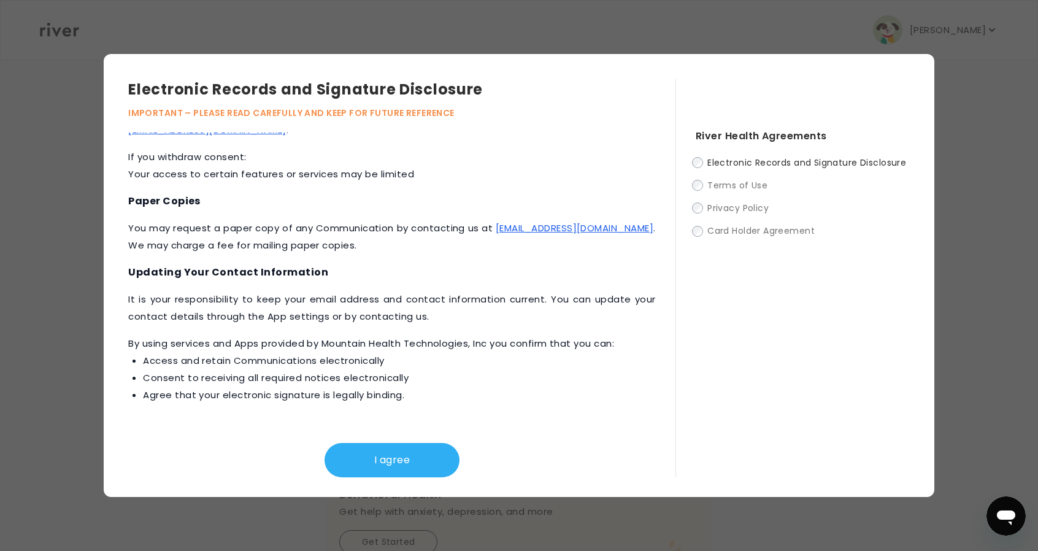
click at [405, 460] on button "I agree" at bounding box center [392, 460] width 135 height 34
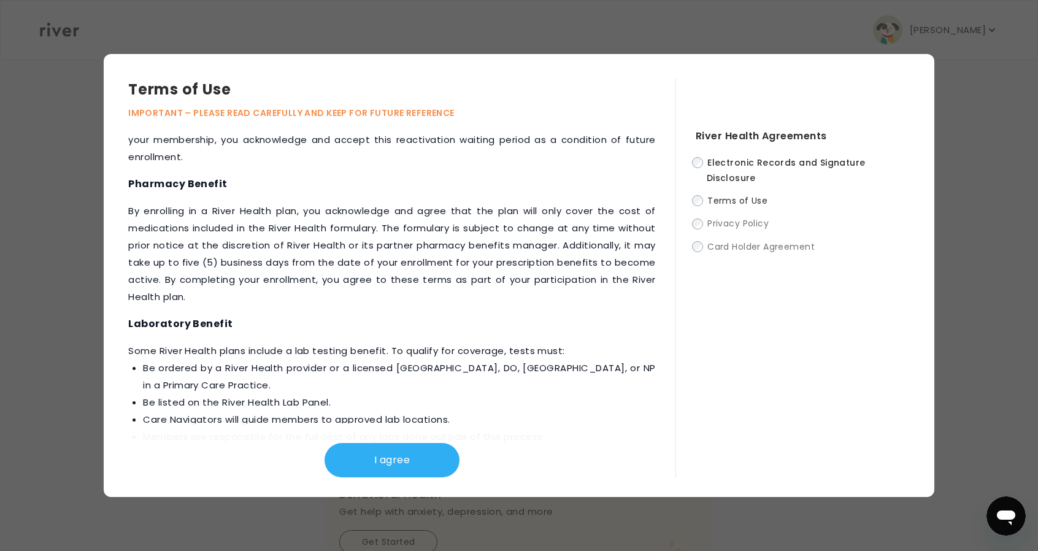
scroll to position [1511, 0]
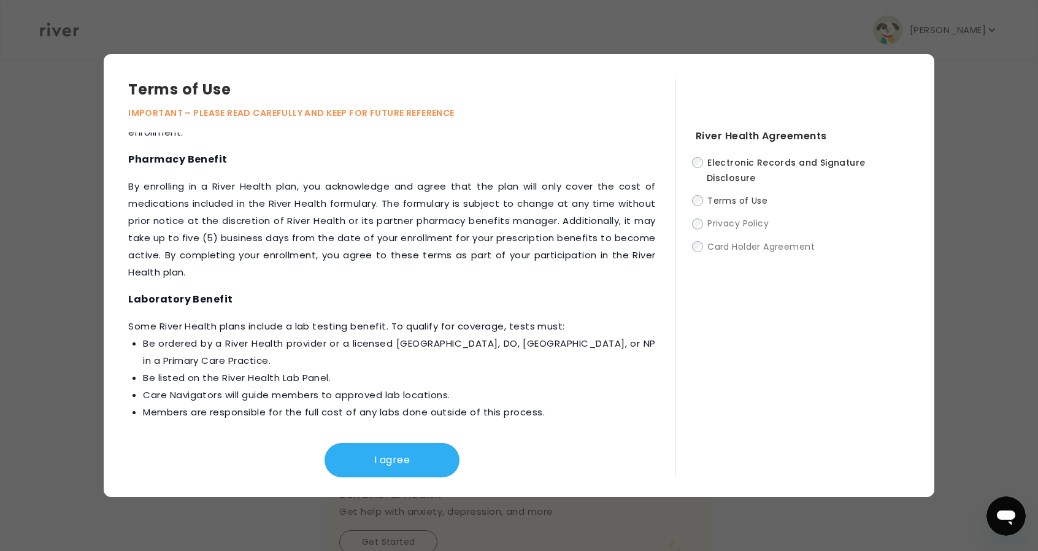
click at [422, 458] on button "I agree" at bounding box center [392, 460] width 135 height 34
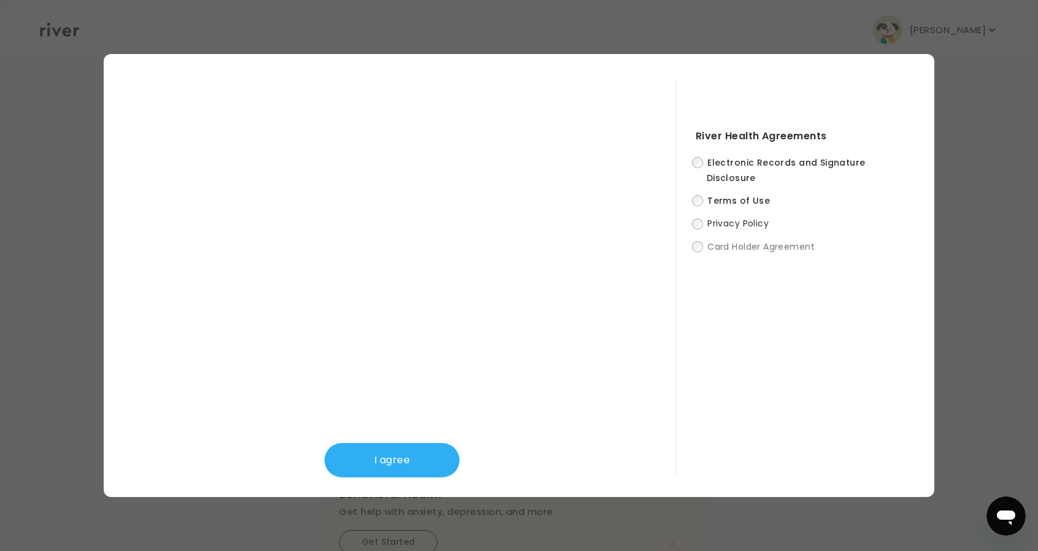
click at [377, 453] on button "I agree" at bounding box center [392, 460] width 135 height 34
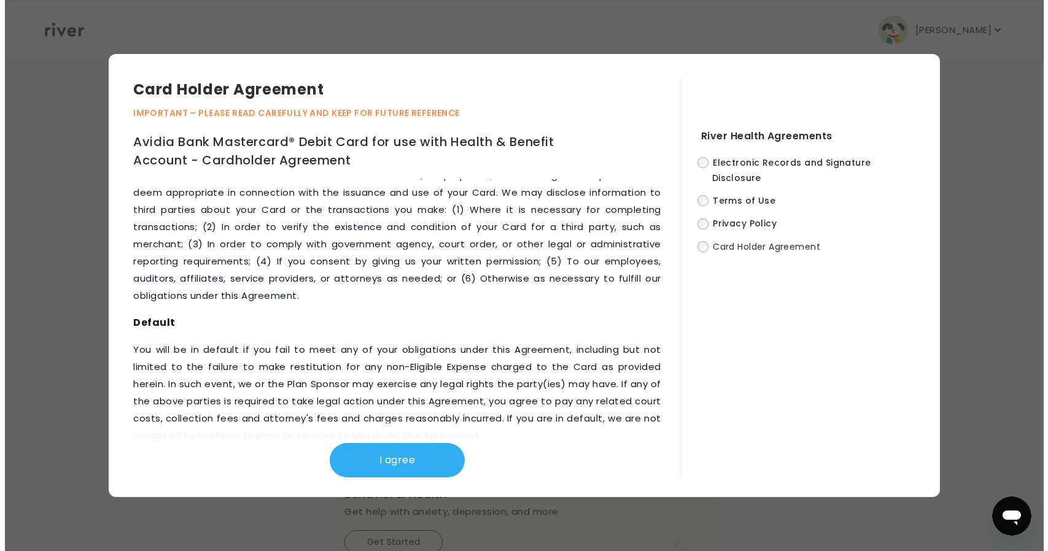
scroll to position [5627, 0]
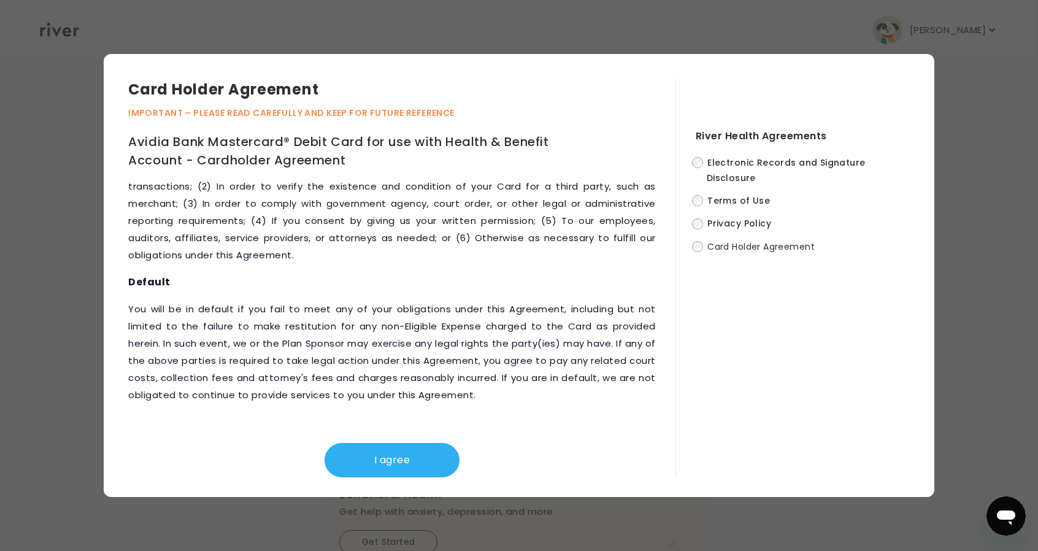
click at [428, 446] on button "I agree" at bounding box center [392, 460] width 135 height 34
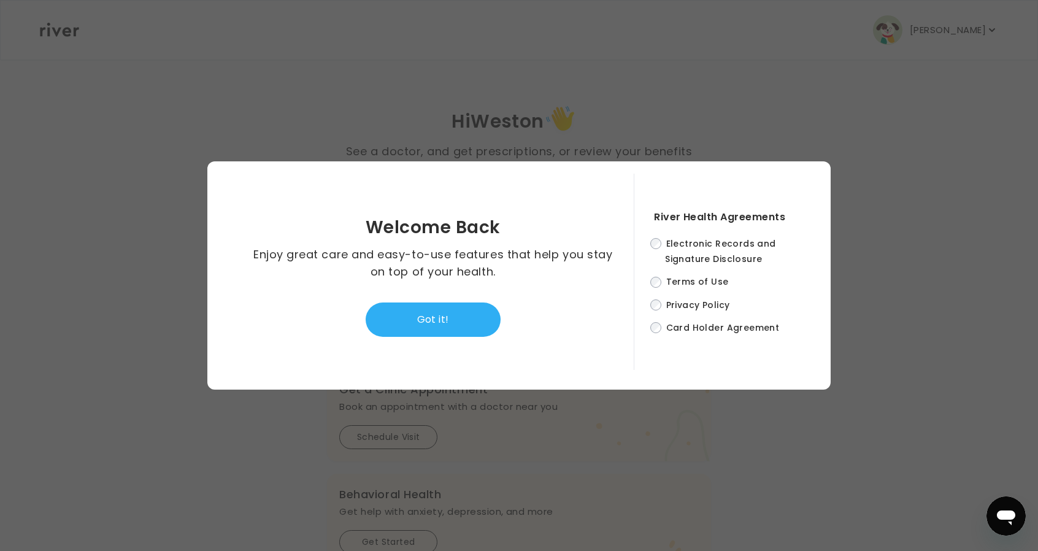
click at [430, 321] on button "Got it!" at bounding box center [433, 320] width 135 height 34
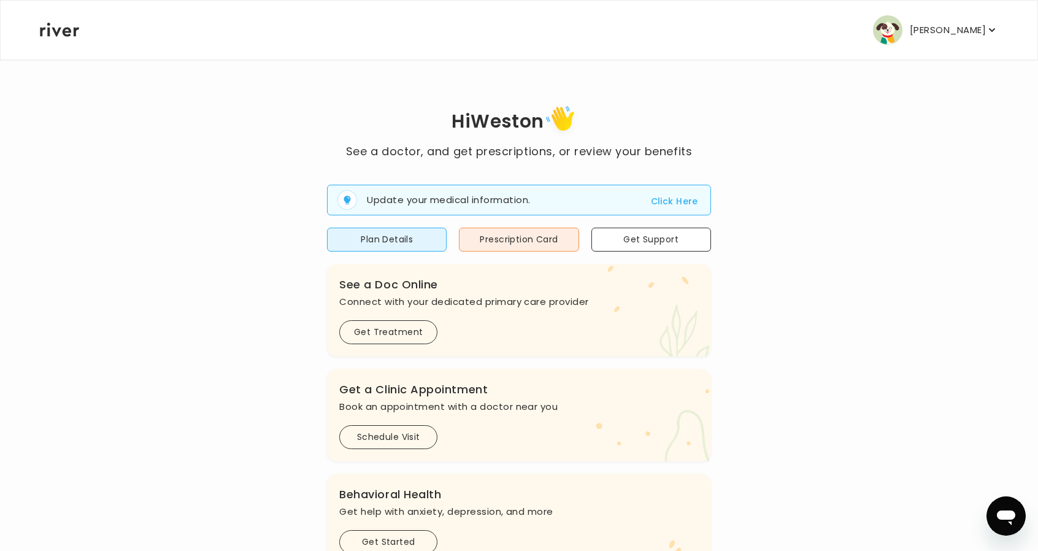
click at [944, 31] on p "[PERSON_NAME]" at bounding box center [948, 29] width 76 height 17
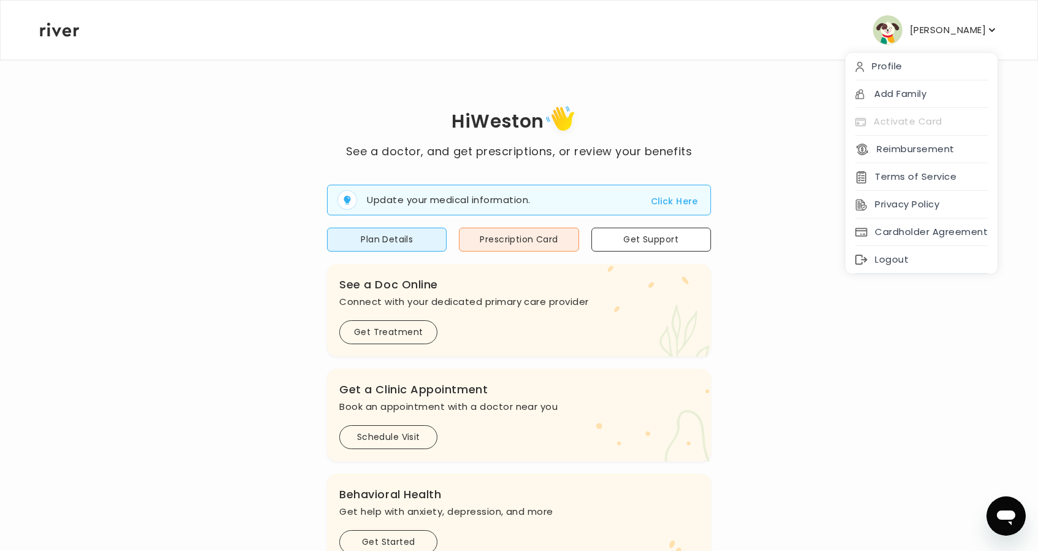
click at [952, 247] on div "Logout" at bounding box center [922, 260] width 152 height 28
